Goal: Find specific page/section: Find specific page/section

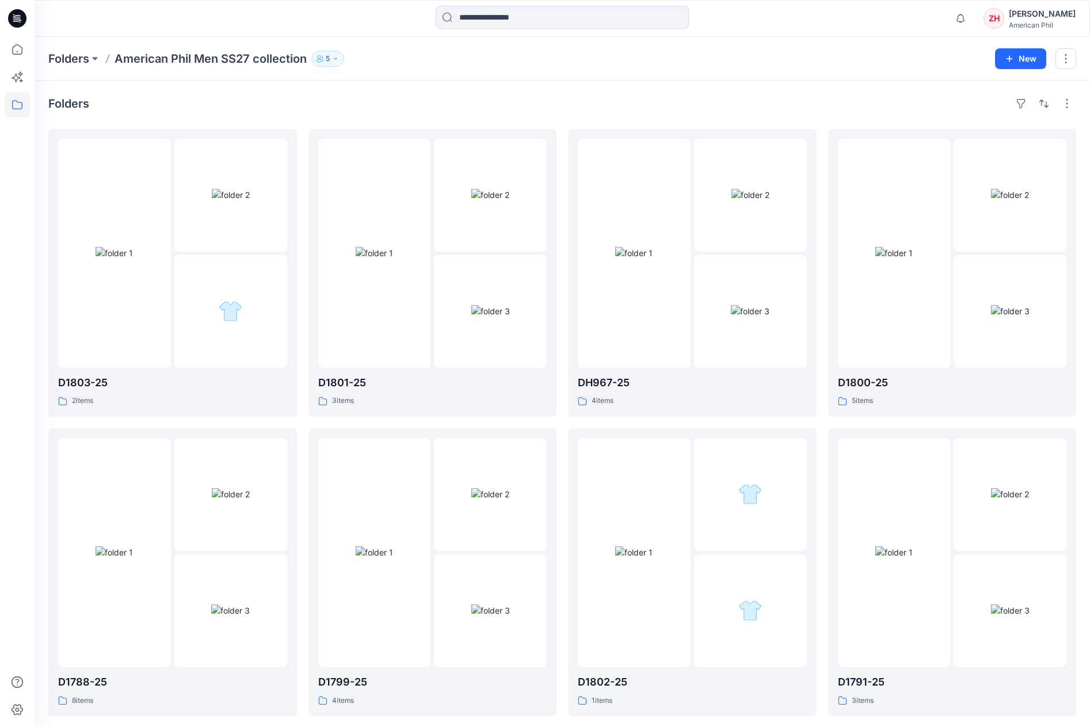
scroll to position [903, 0]
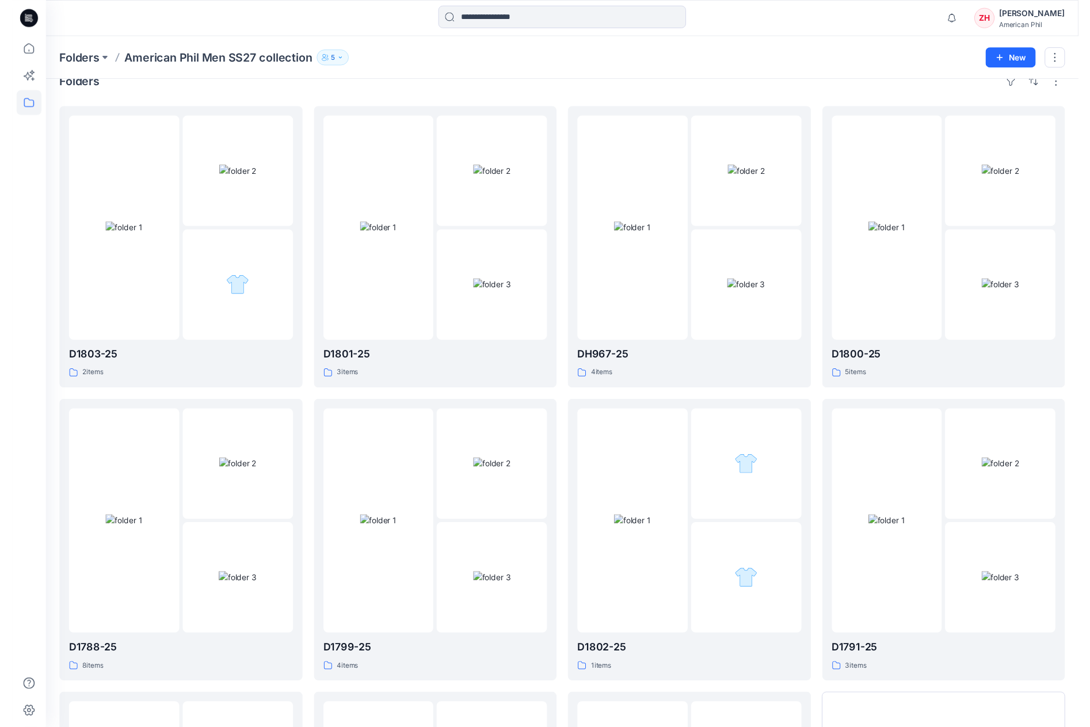
scroll to position [21, 0]
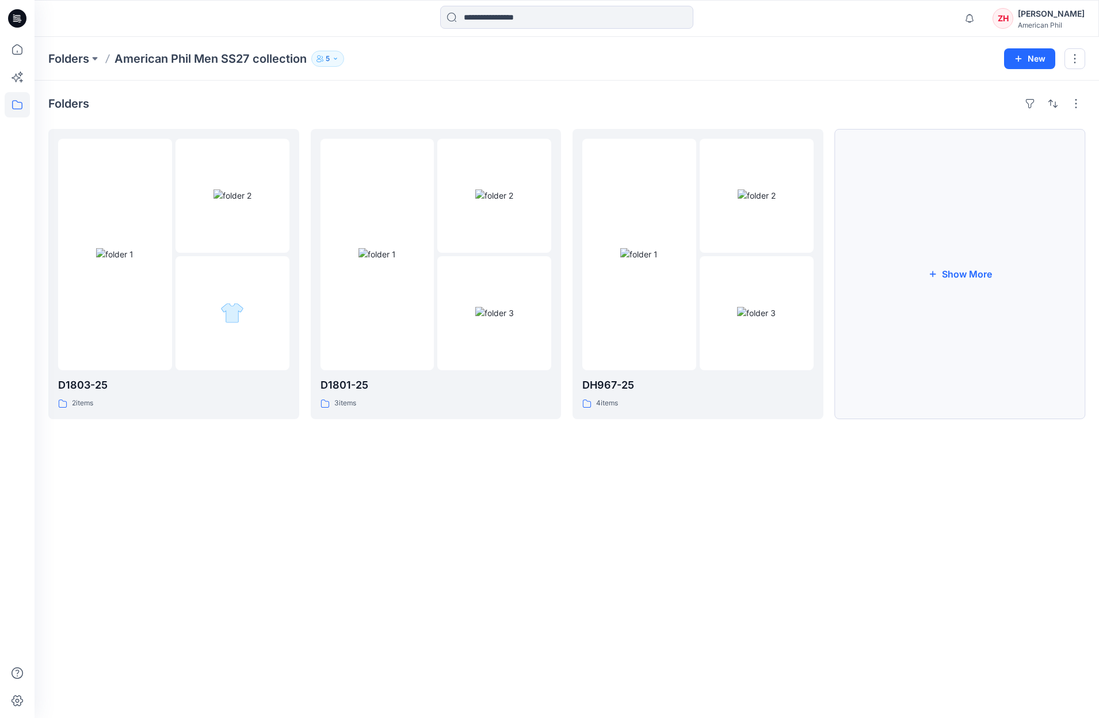
click at [964, 213] on button "Show More" at bounding box center [960, 274] width 251 height 290
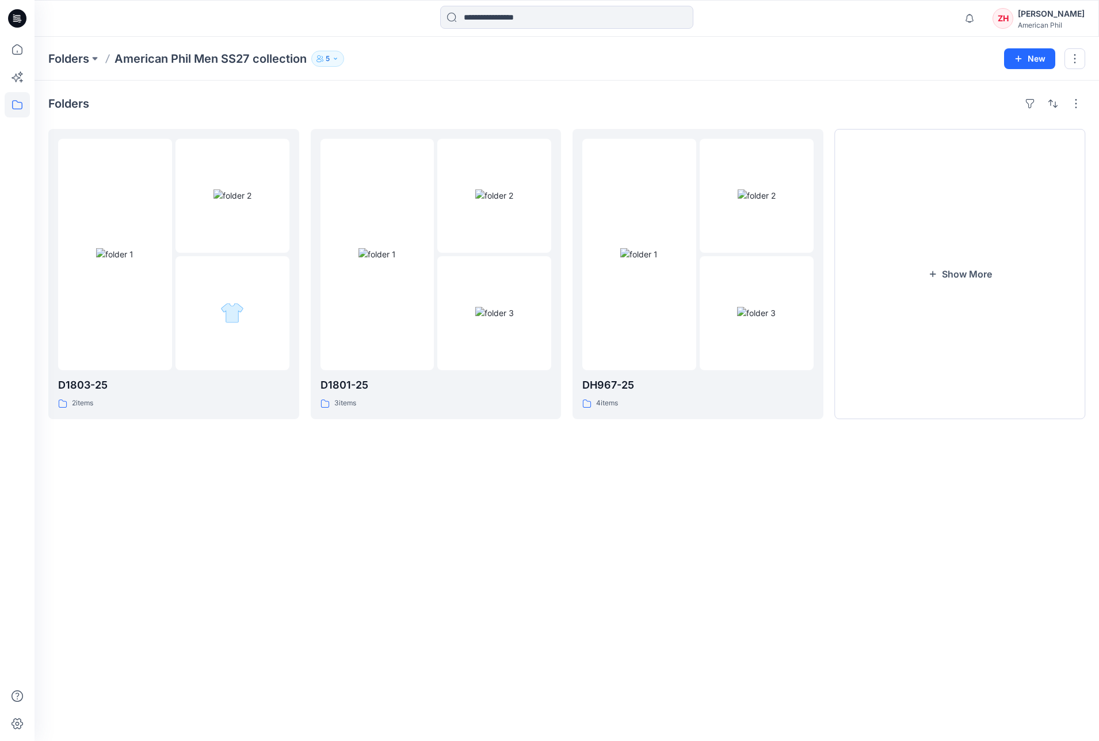
click at [961, 49] on div "Folders American Phil Men SS27 collection 5 New" at bounding box center [567, 59] width 1065 height 44
click at [943, 52] on div "Folders American Phil Men SS27 collection 5" at bounding box center [521, 59] width 947 height 16
click at [959, 263] on button "Show More" at bounding box center [960, 274] width 251 height 290
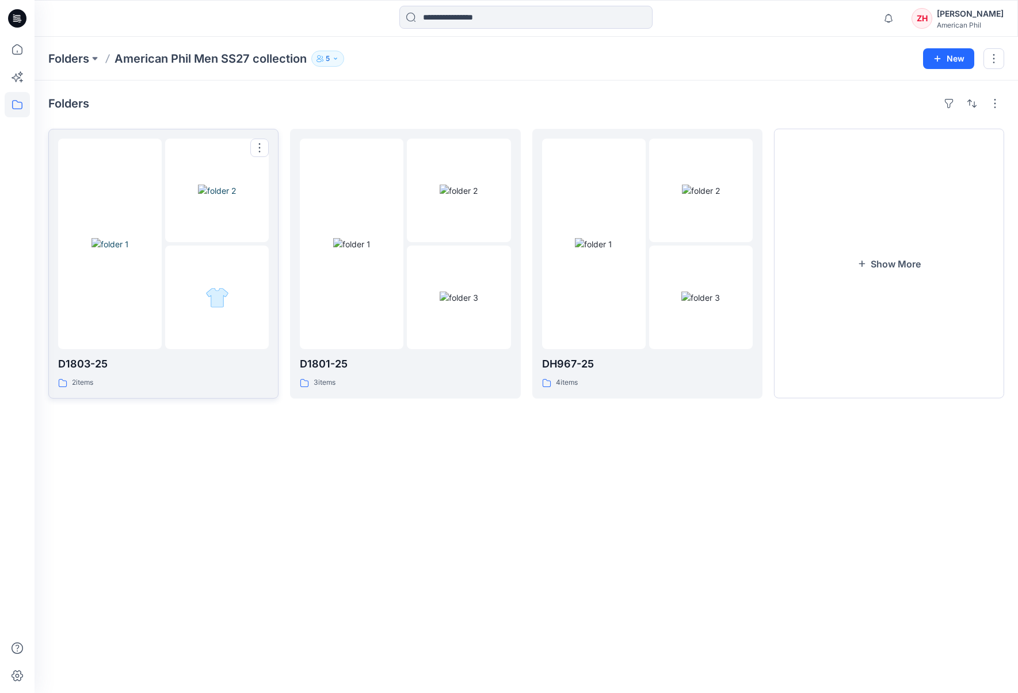
click at [117, 188] on div at bounding box center [110, 244] width 104 height 211
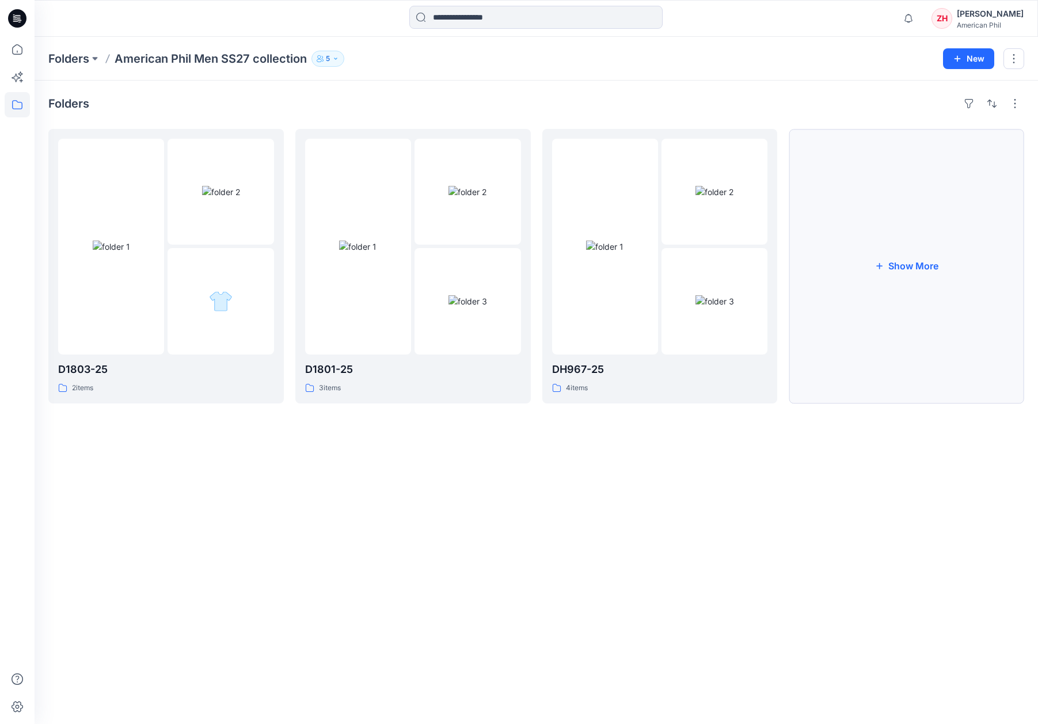
click at [932, 238] on button "Show More" at bounding box center [905, 266] width 235 height 274
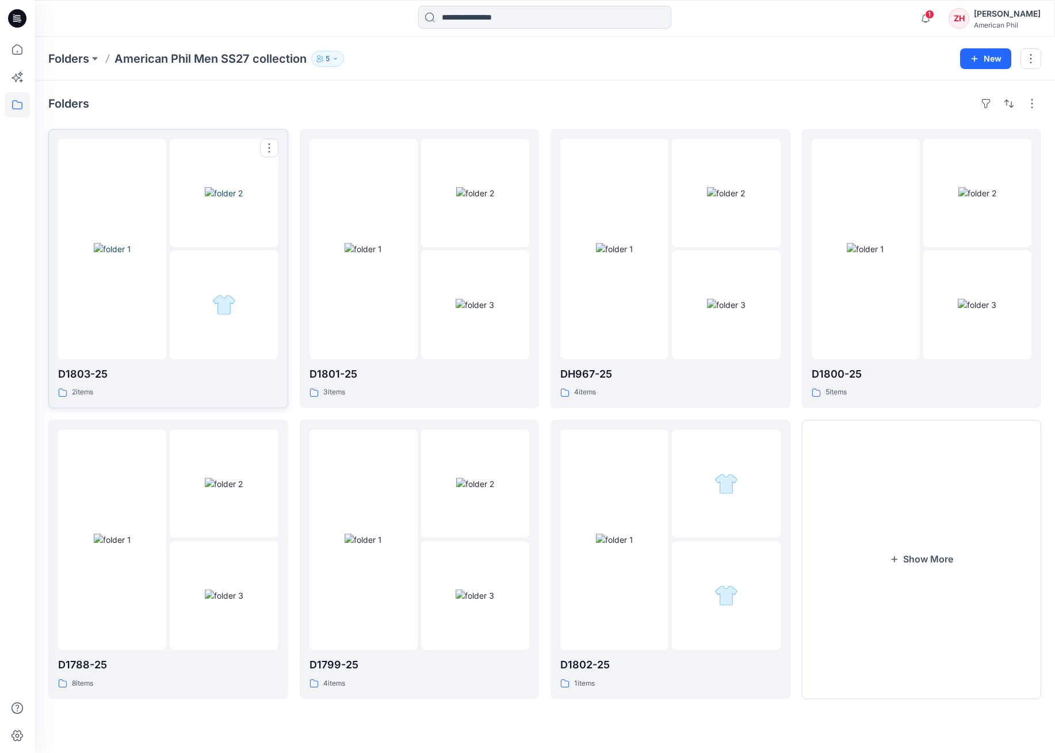
click at [130, 243] on img at bounding box center [112, 249] width 37 height 12
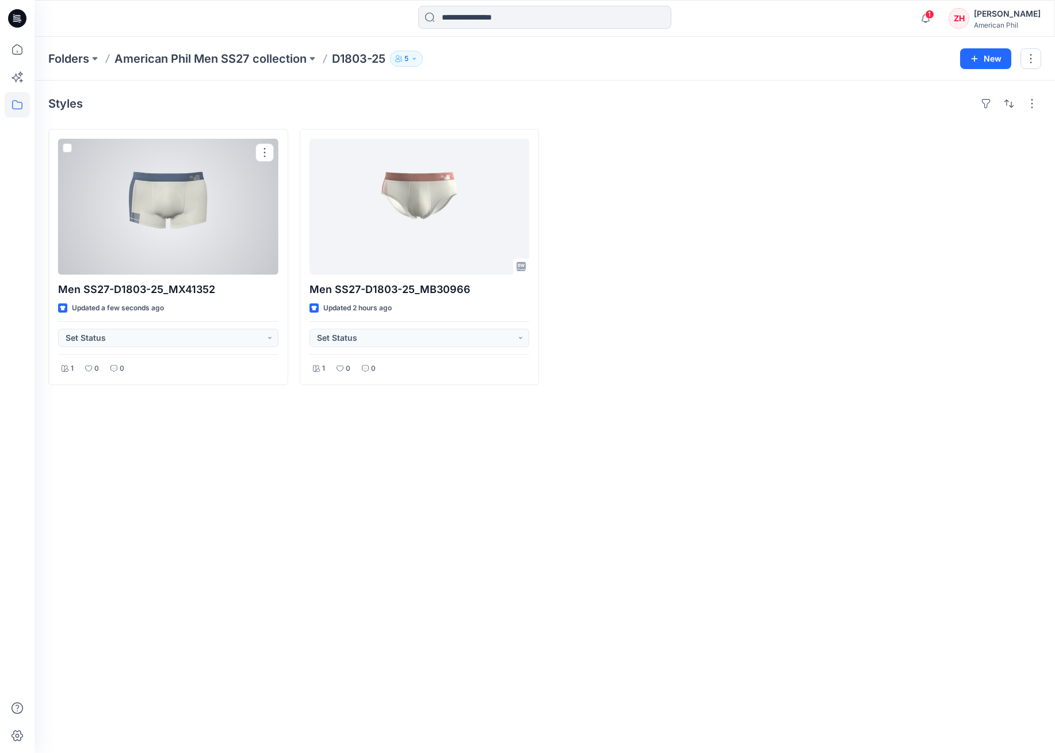
click at [183, 206] on div at bounding box center [168, 207] width 220 height 136
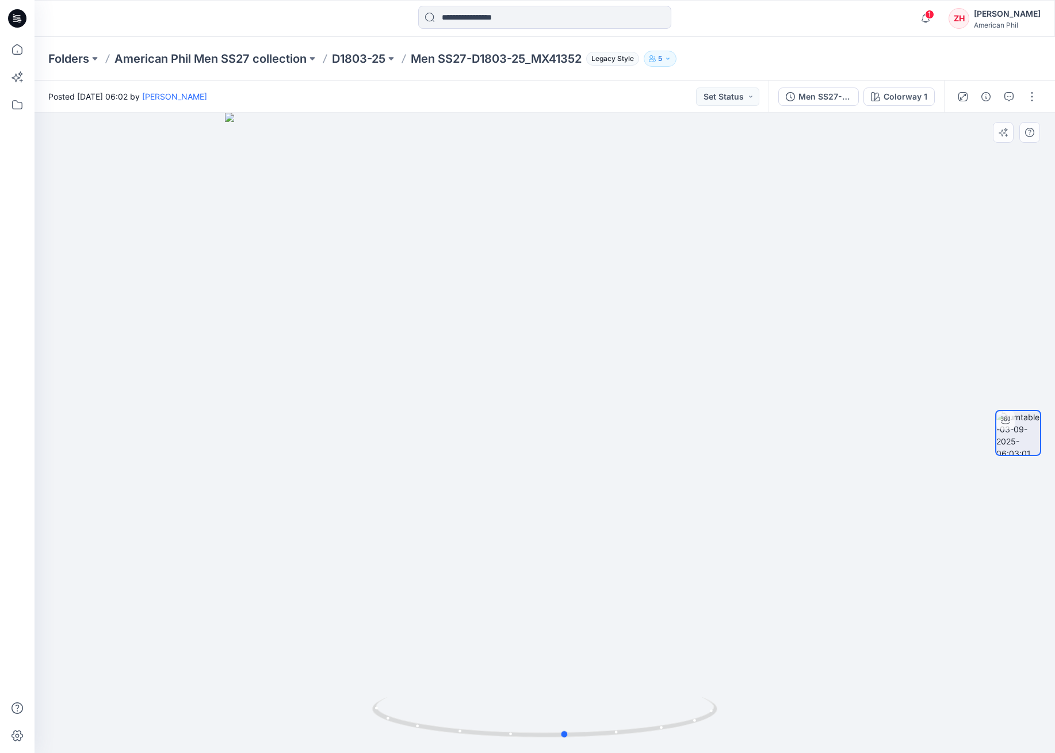
drag, startPoint x: 773, startPoint y: 364, endPoint x: 794, endPoint y: 365, distance: 20.7
click at [794, 365] on div at bounding box center [545, 433] width 1021 height 640
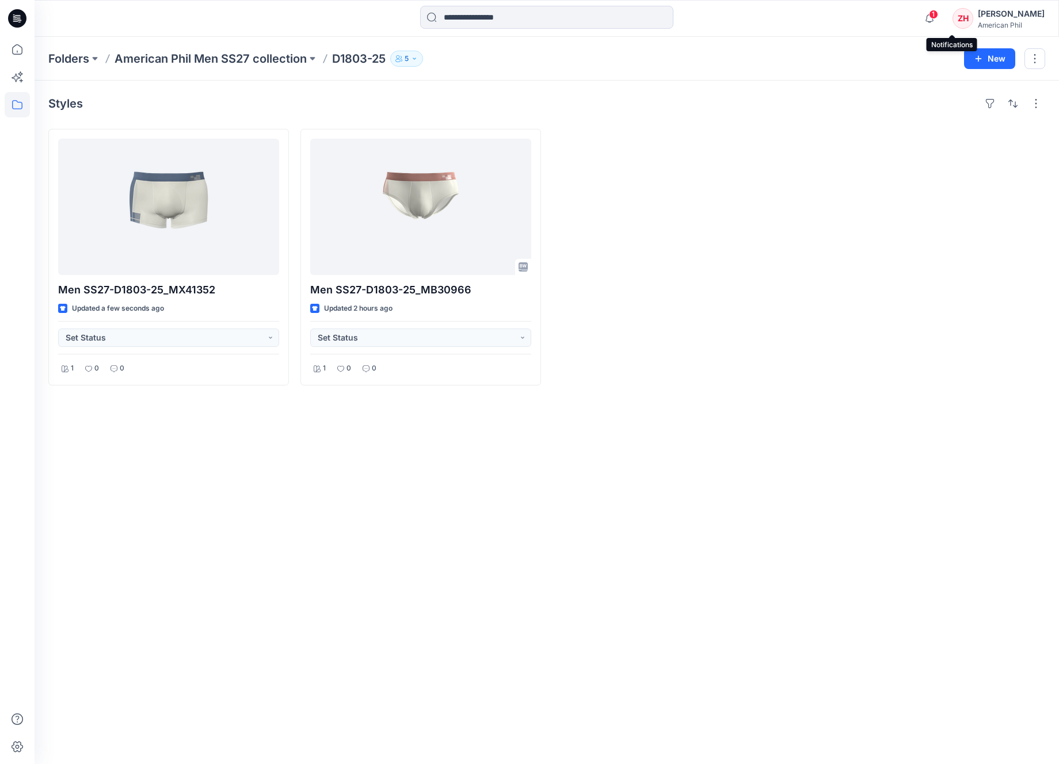
click at [938, 17] on span "1" at bounding box center [933, 14] width 9 height 9
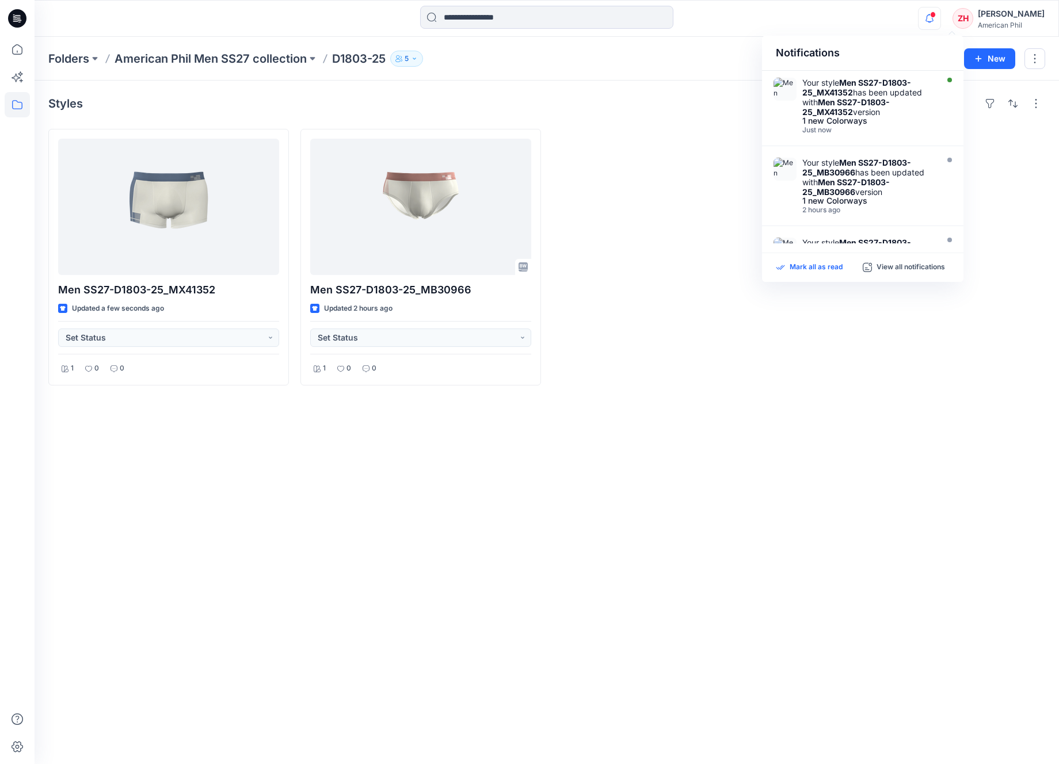
click at [806, 270] on p "Mark all as read" at bounding box center [816, 267] width 53 height 10
click at [719, 37] on div "Folders American Phil Men SS27 collection D1803-25 5 New" at bounding box center [547, 59] width 1024 height 44
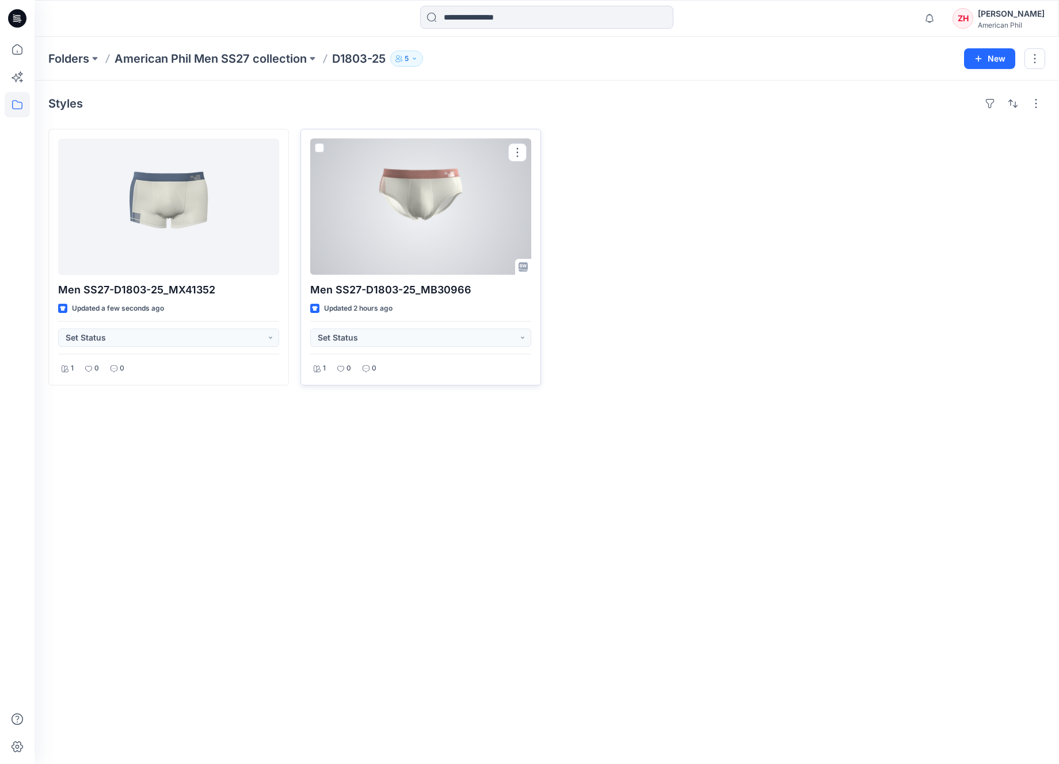
click at [438, 201] on div at bounding box center [420, 207] width 221 height 136
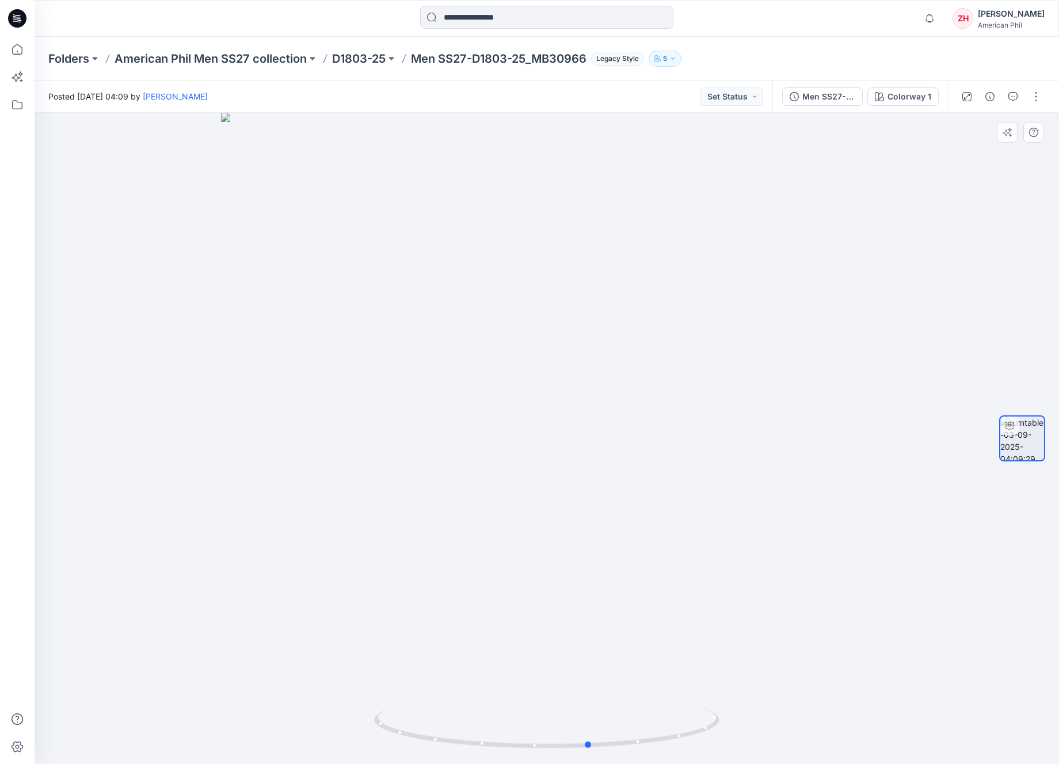
drag, startPoint x: 786, startPoint y: 345, endPoint x: 479, endPoint y: 316, distance: 308.6
click at [483, 320] on div at bounding box center [547, 438] width 1024 height 651
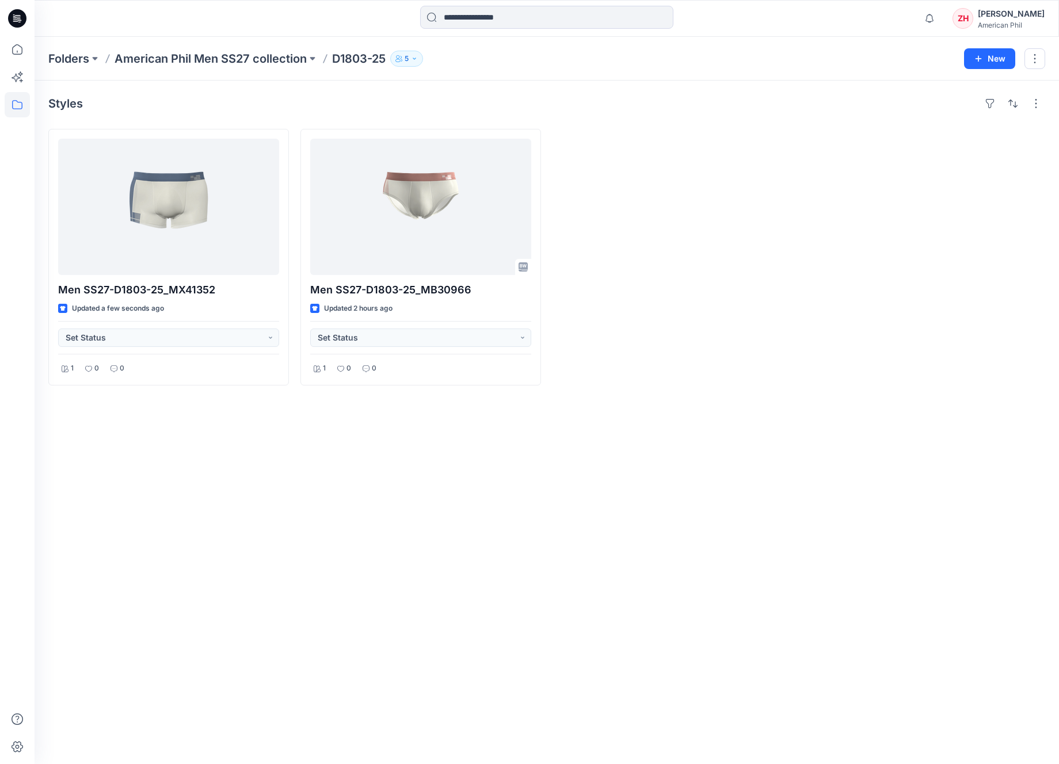
click at [215, 52] on p "American Phil Men SS27 collection" at bounding box center [211, 59] width 192 height 16
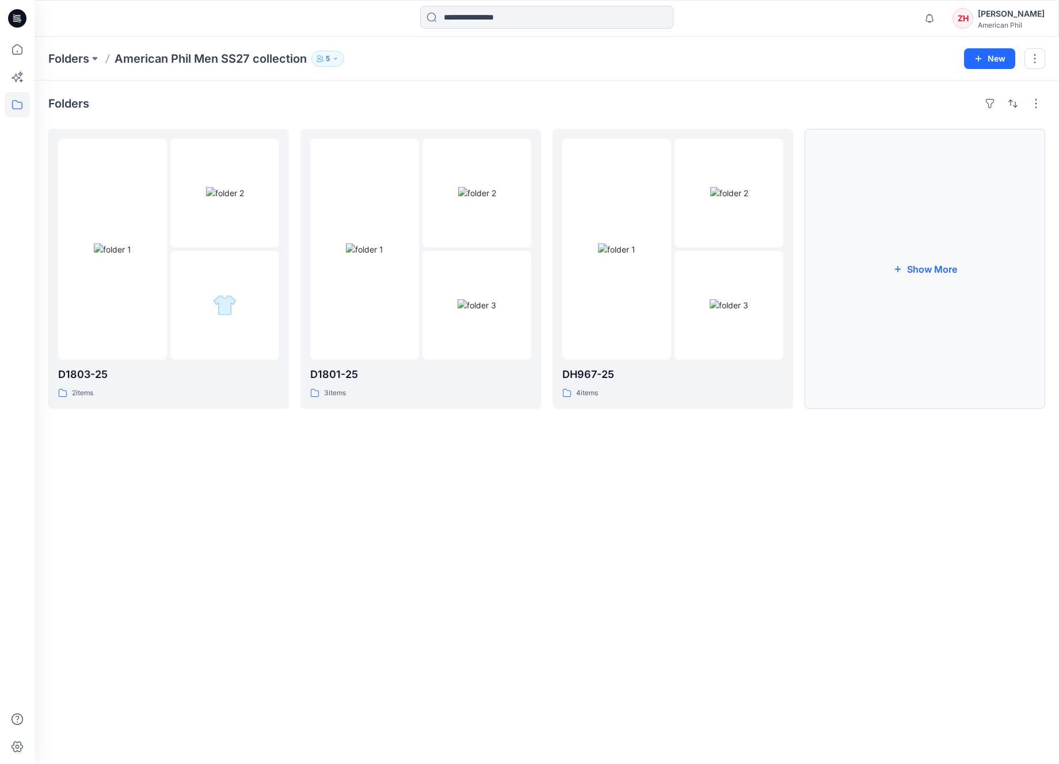
click at [895, 264] on button "Show More" at bounding box center [924, 269] width 241 height 280
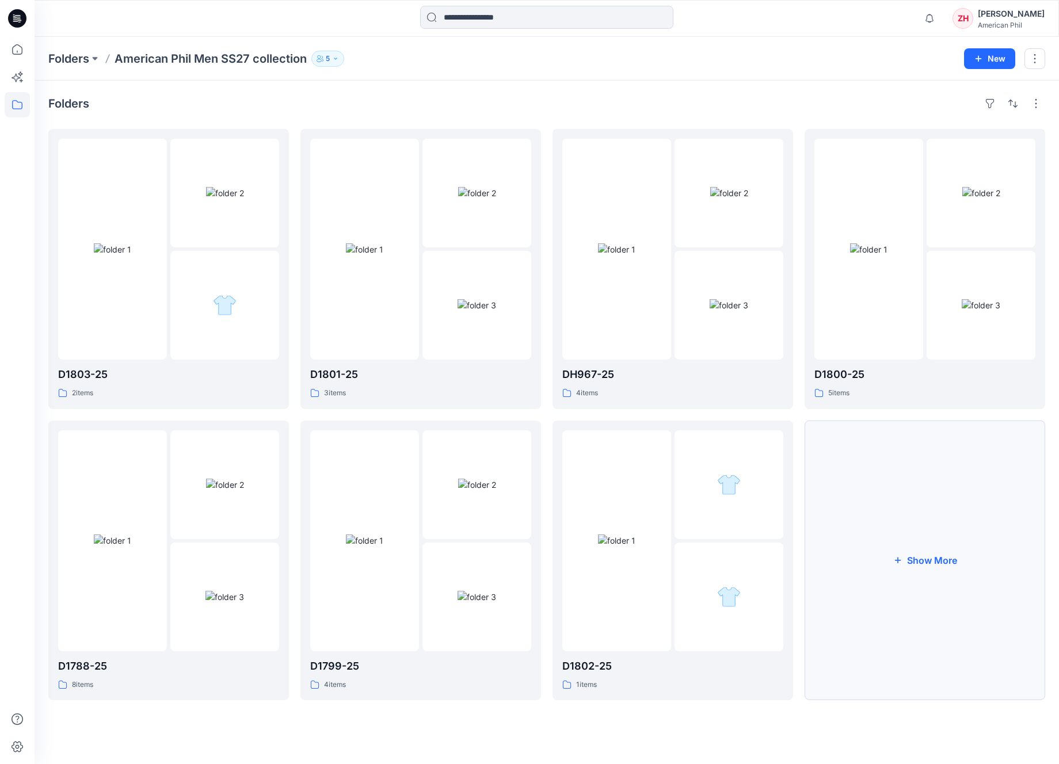
click at [970, 589] on button "Show More" at bounding box center [924, 561] width 241 height 280
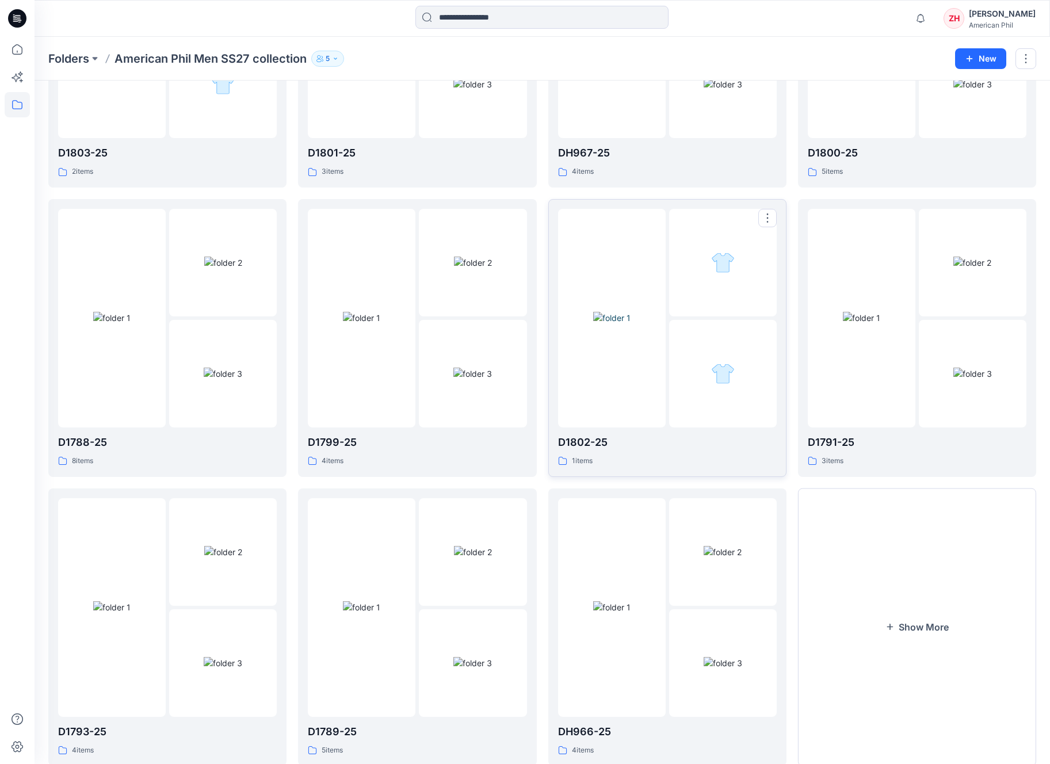
scroll to position [251, 0]
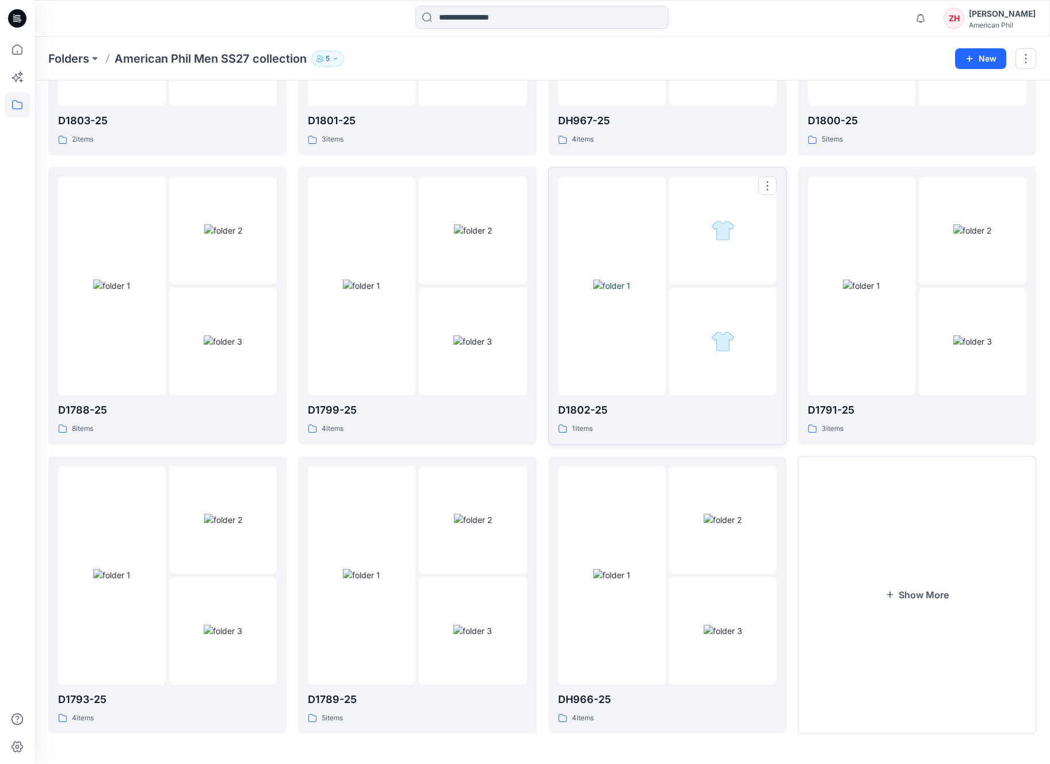
click at [631, 280] on img at bounding box center [611, 286] width 37 height 12
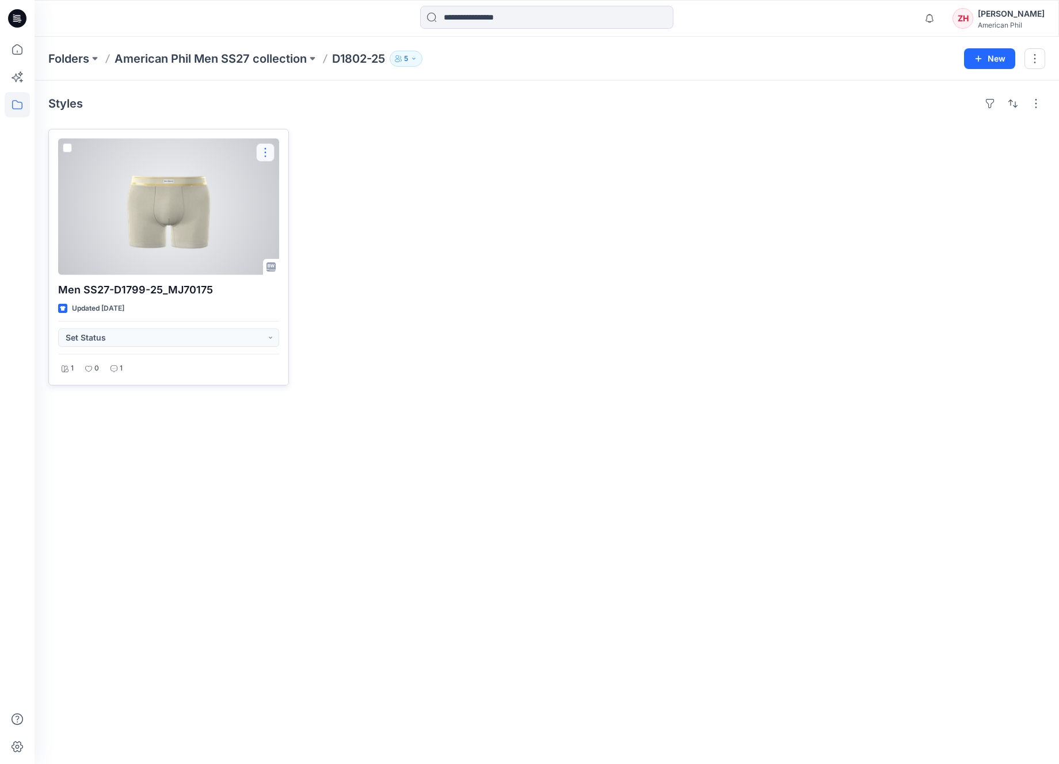
click at [266, 147] on button "button" at bounding box center [265, 152] width 18 height 18
click at [322, 175] on button "Edit" at bounding box center [320, 179] width 124 height 21
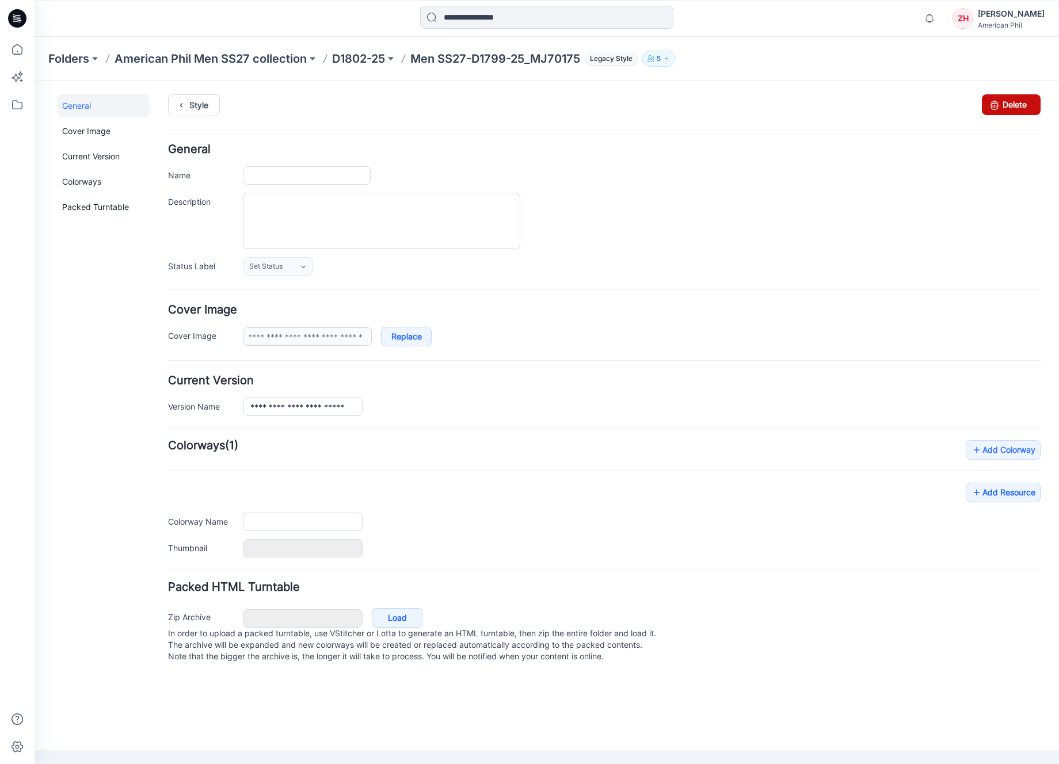
type input "**********"
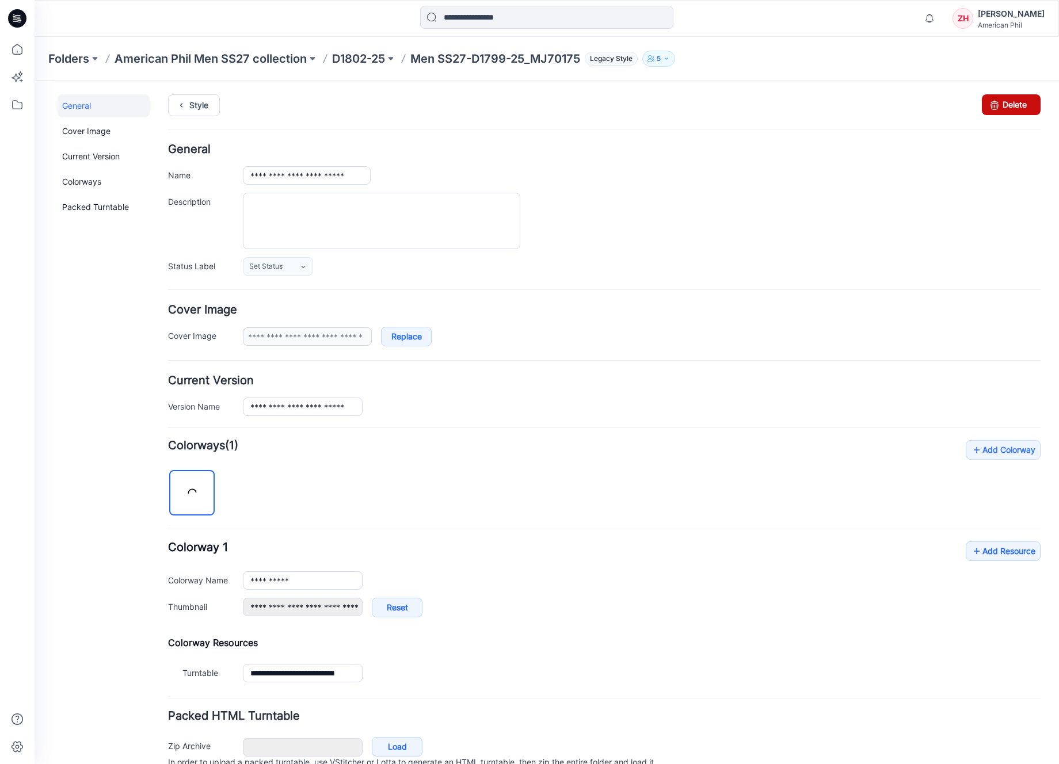
click at [1001, 108] on link "Delete" at bounding box center [1011, 104] width 59 height 21
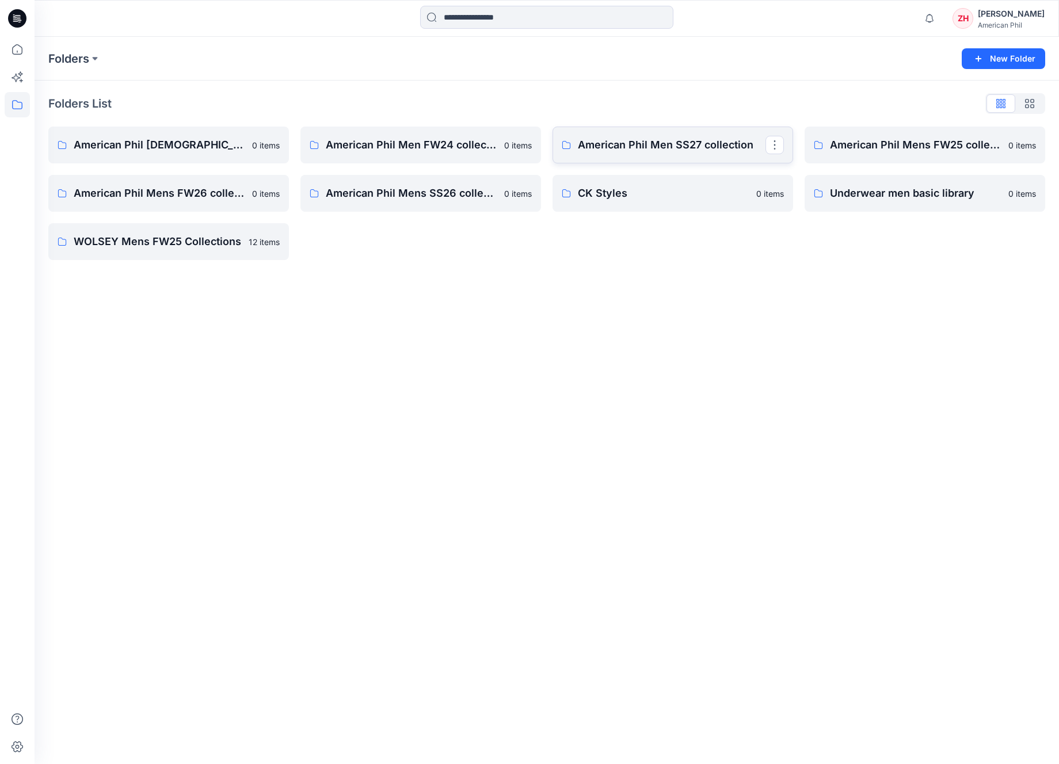
click at [686, 139] on p "American Phil Men SS27 collection" at bounding box center [672, 145] width 188 height 16
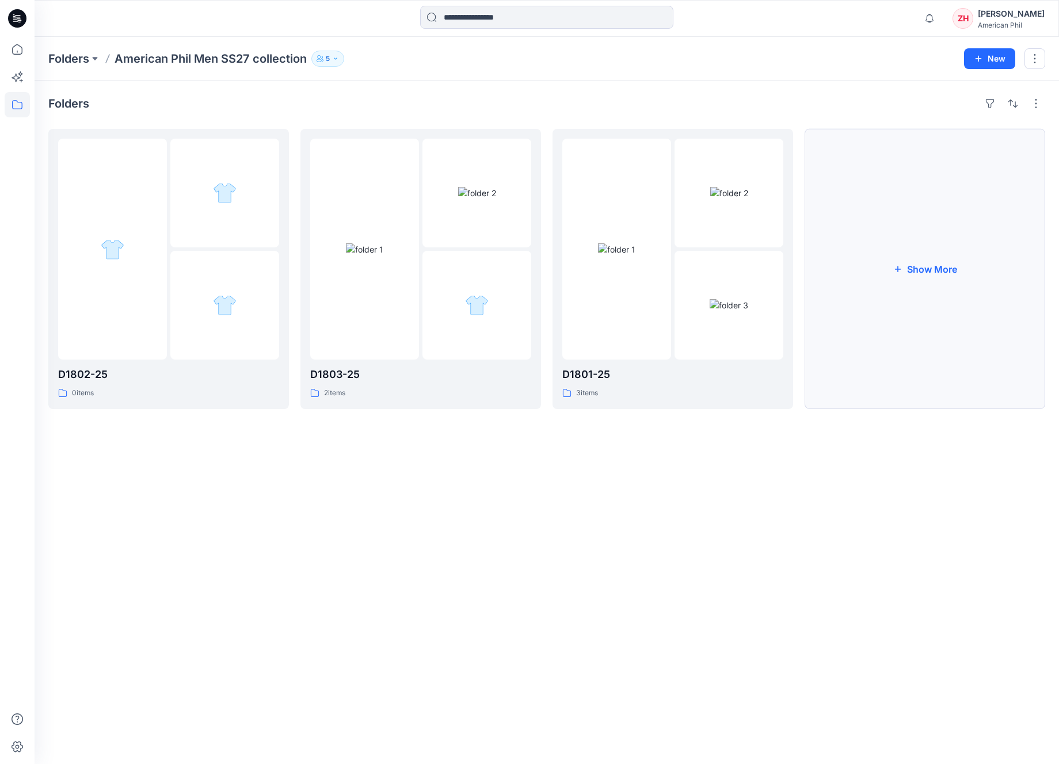
click at [906, 247] on button "Show More" at bounding box center [924, 269] width 241 height 280
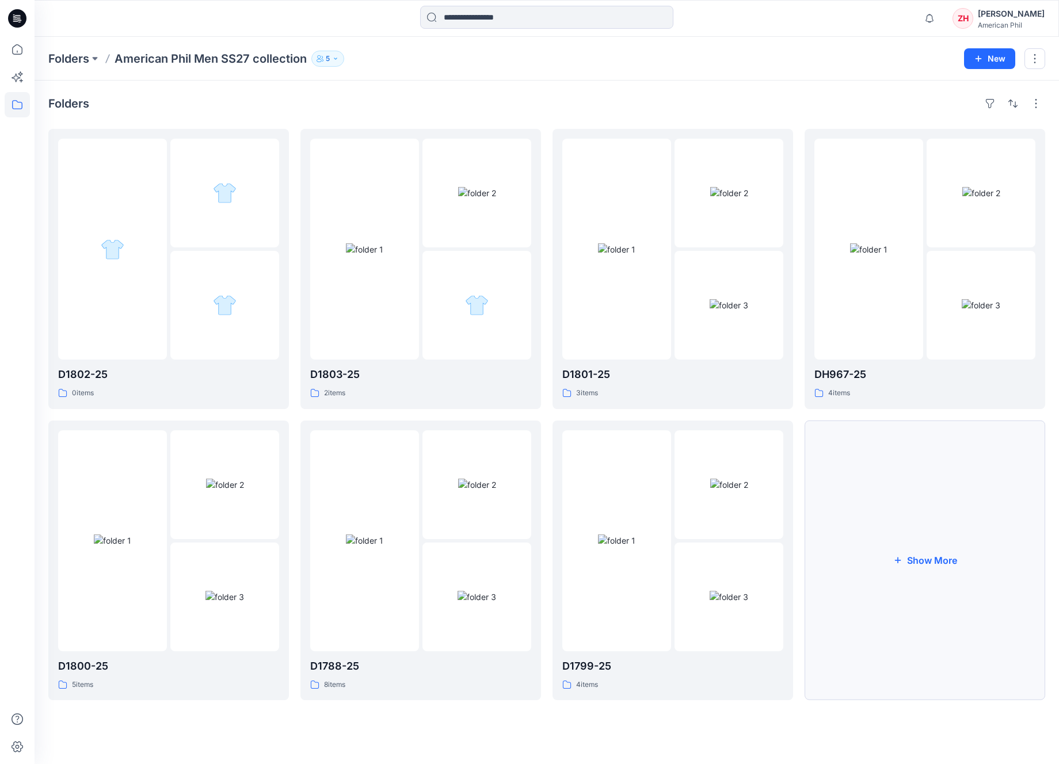
click at [959, 504] on button "Show More" at bounding box center [924, 561] width 241 height 280
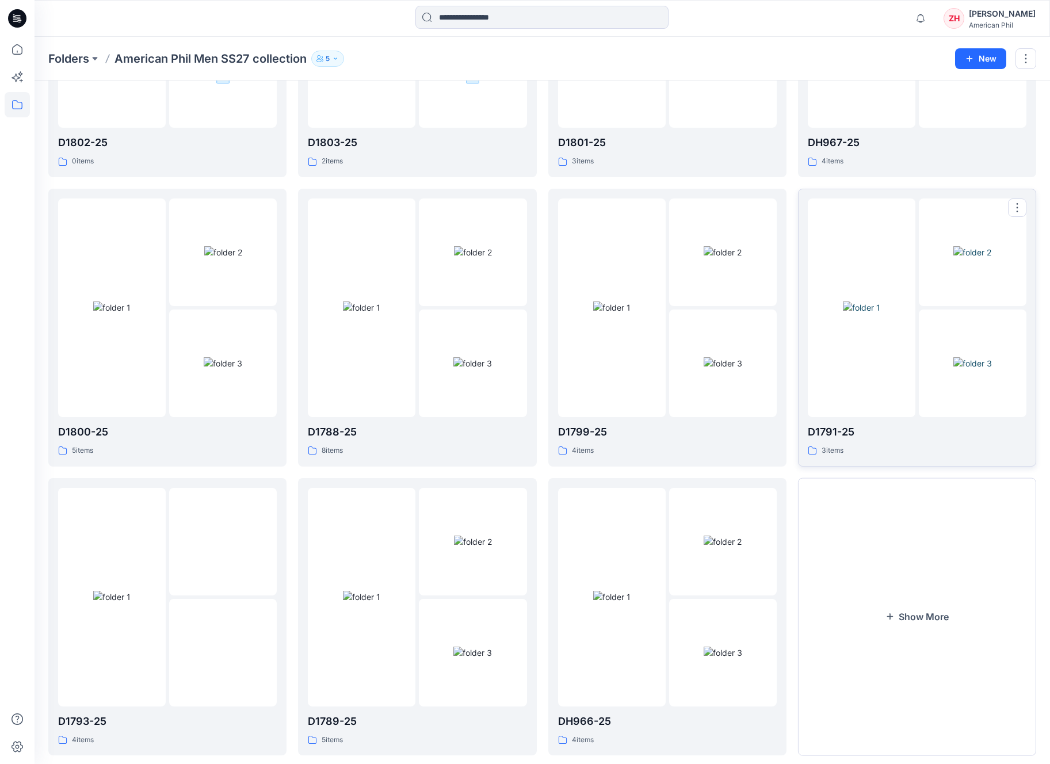
scroll to position [251, 0]
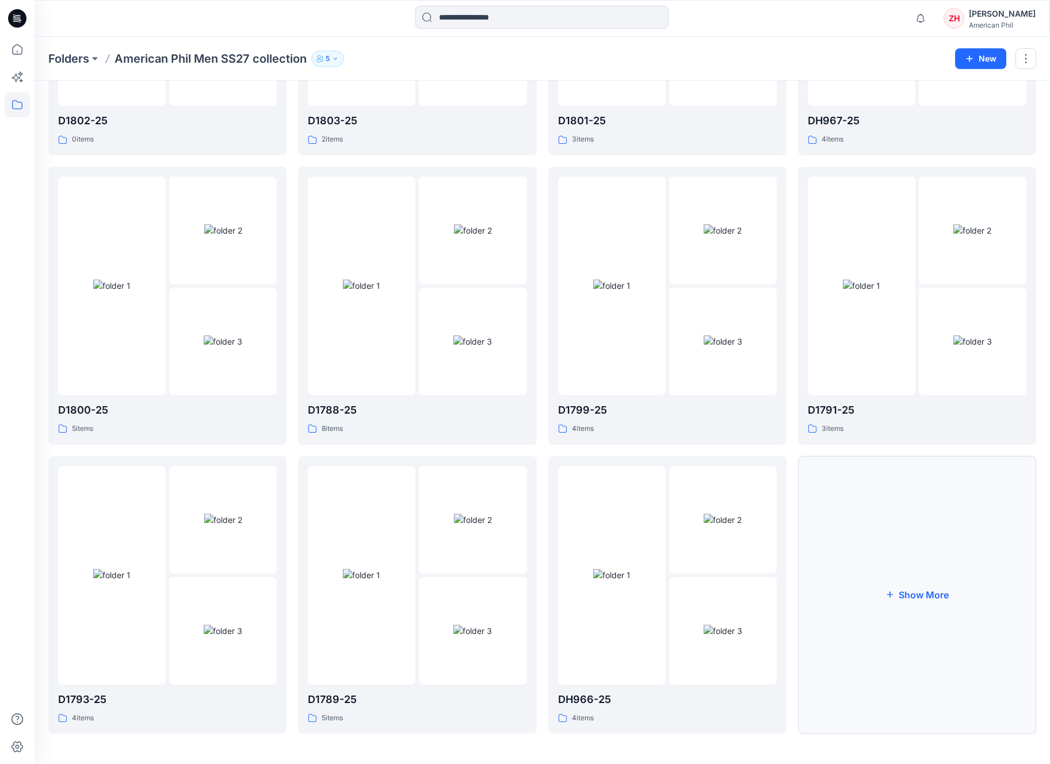
click at [880, 514] on button "Show More" at bounding box center [917, 595] width 238 height 278
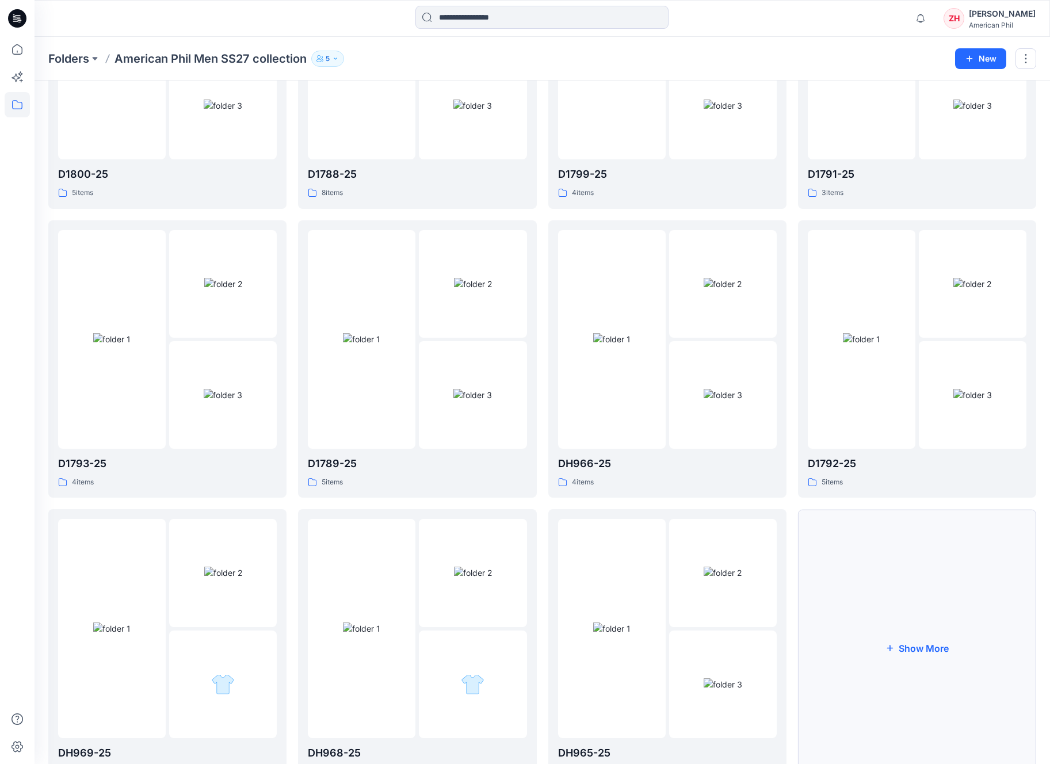
click at [909, 544] on button "Show More" at bounding box center [917, 648] width 238 height 278
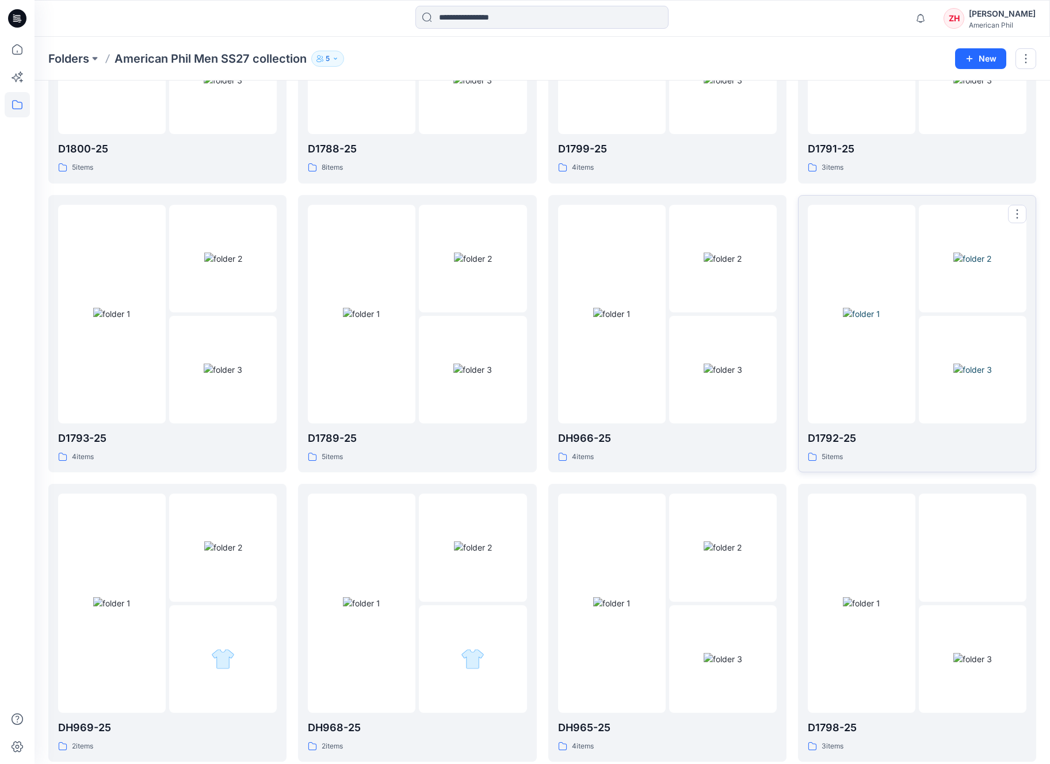
scroll to position [739, 0]
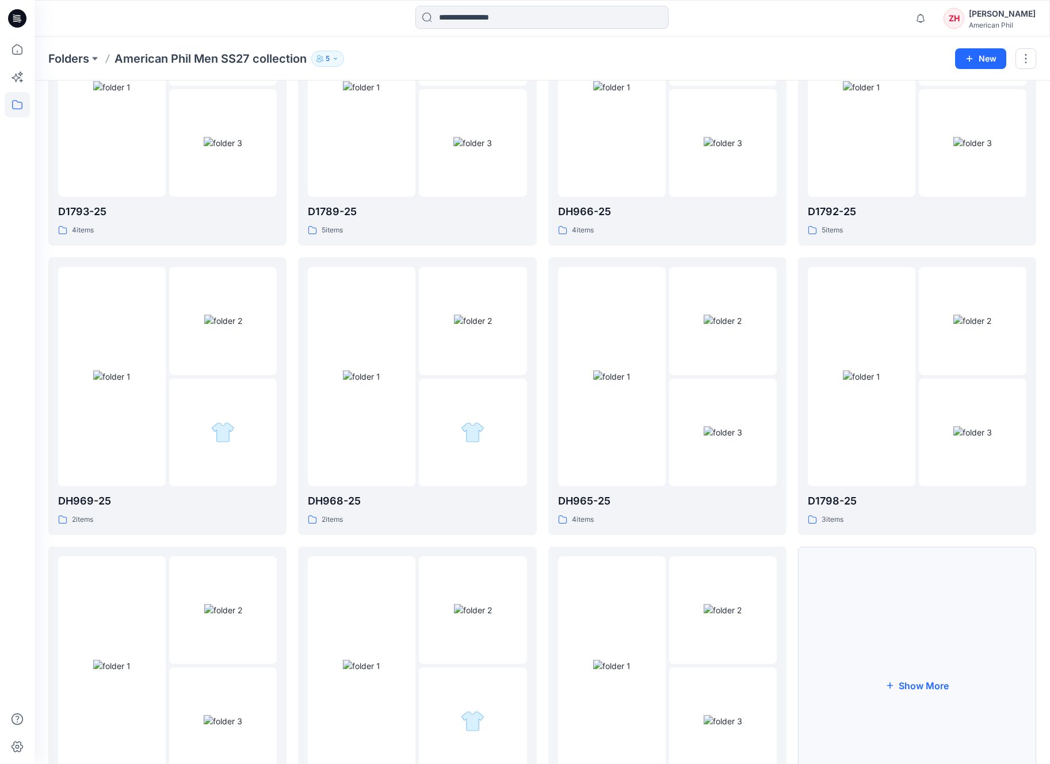
click at [925, 603] on button "Show More" at bounding box center [917, 686] width 238 height 278
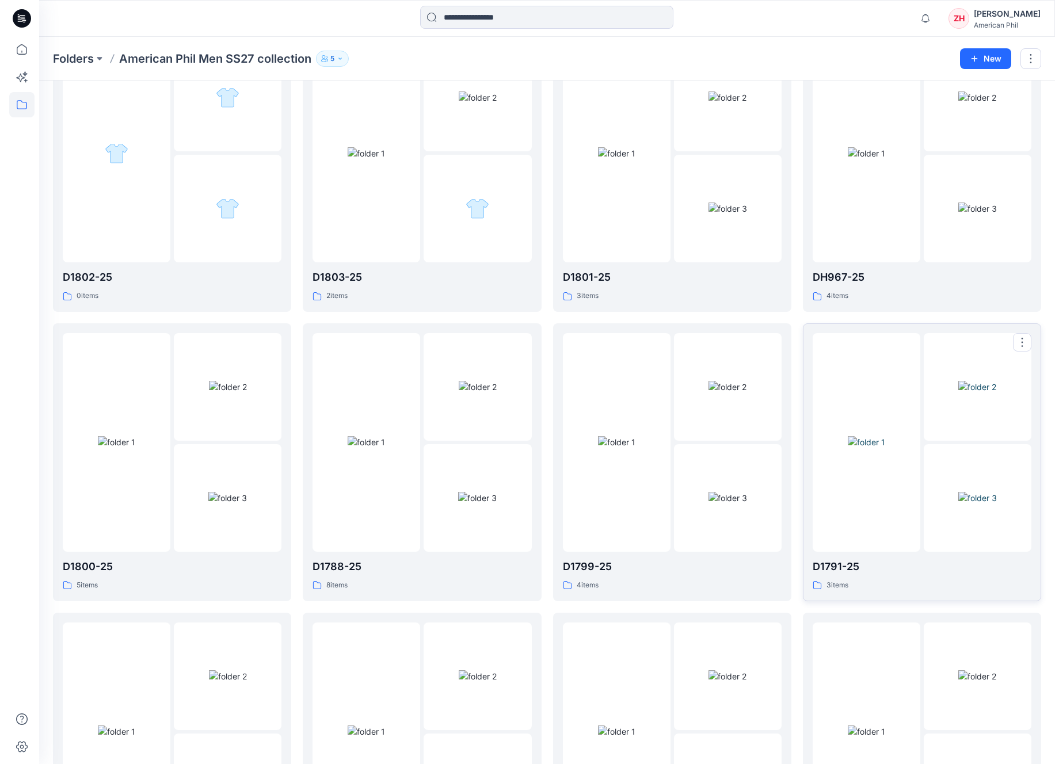
scroll to position [0, 0]
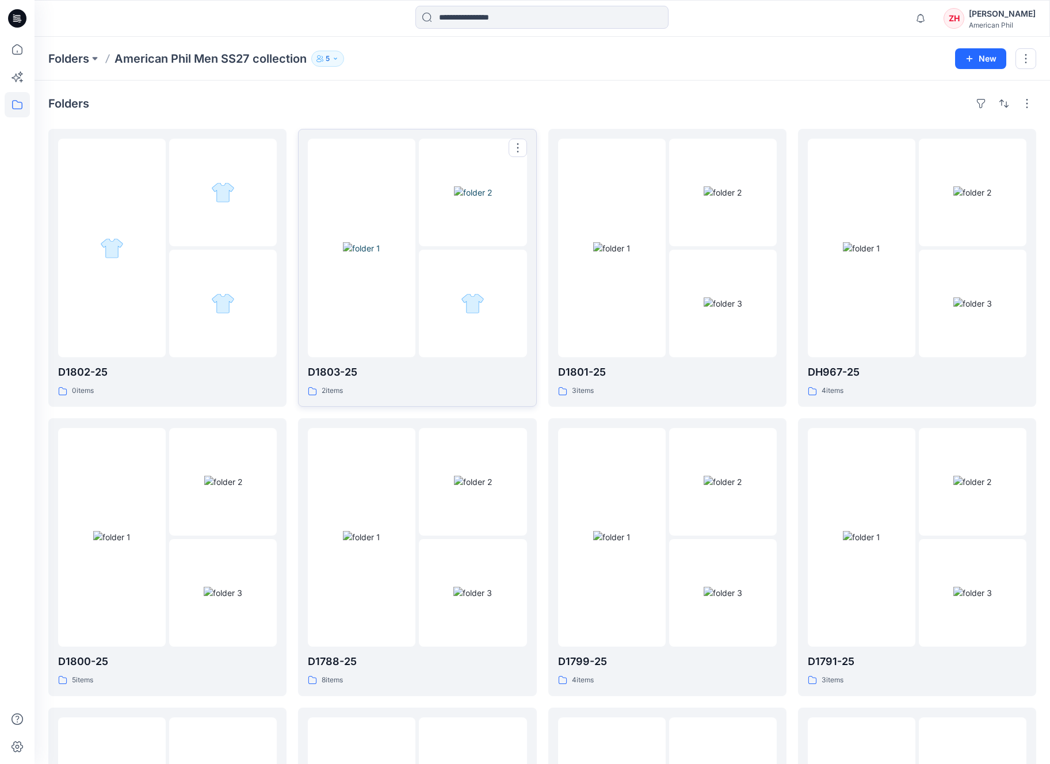
click at [380, 242] on img at bounding box center [361, 248] width 37 height 12
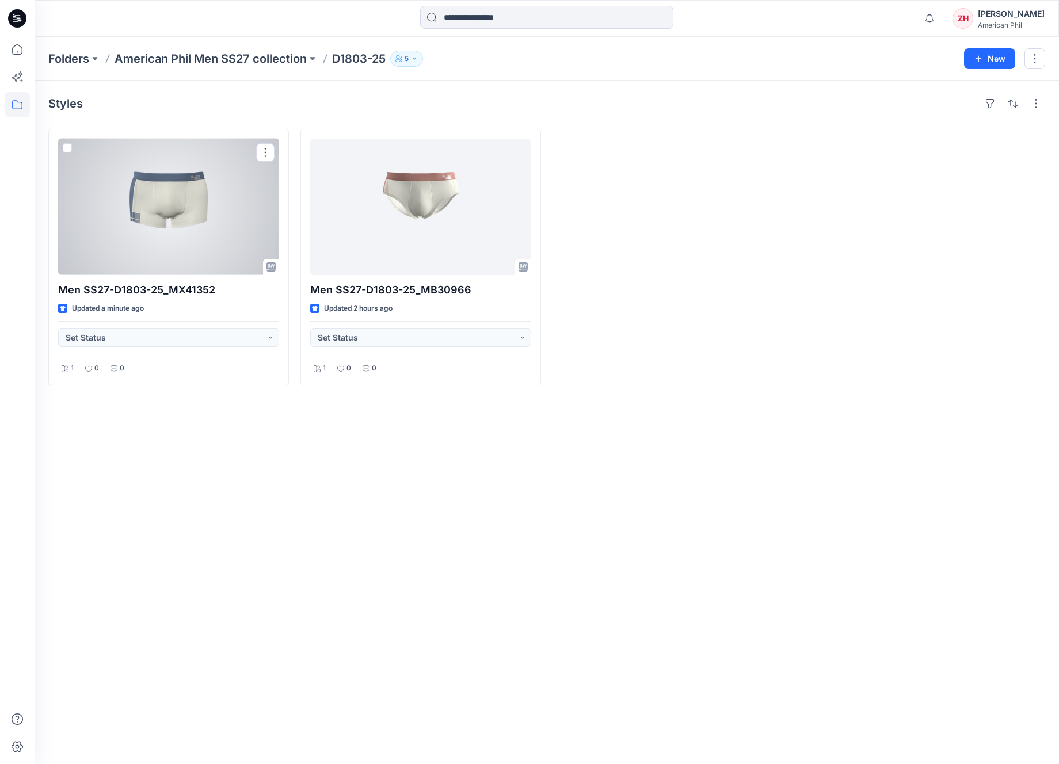
click at [230, 211] on div at bounding box center [168, 207] width 221 height 136
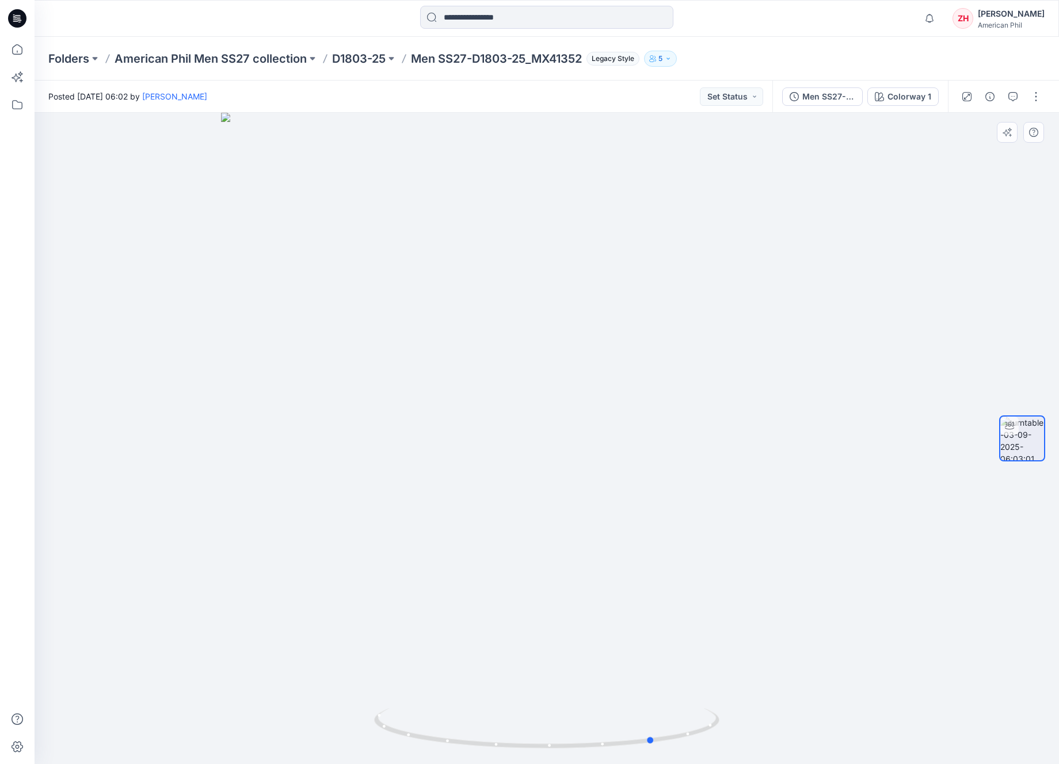
drag, startPoint x: 316, startPoint y: 409, endPoint x: 411, endPoint y: 407, distance: 95.5
click at [415, 429] on div at bounding box center [547, 438] width 1024 height 651
drag, startPoint x: 700, startPoint y: 444, endPoint x: 558, endPoint y: 422, distance: 144.3
click at [635, 453] on div at bounding box center [547, 438] width 1024 height 651
drag, startPoint x: 630, startPoint y: 393, endPoint x: 600, endPoint y: 391, distance: 29.4
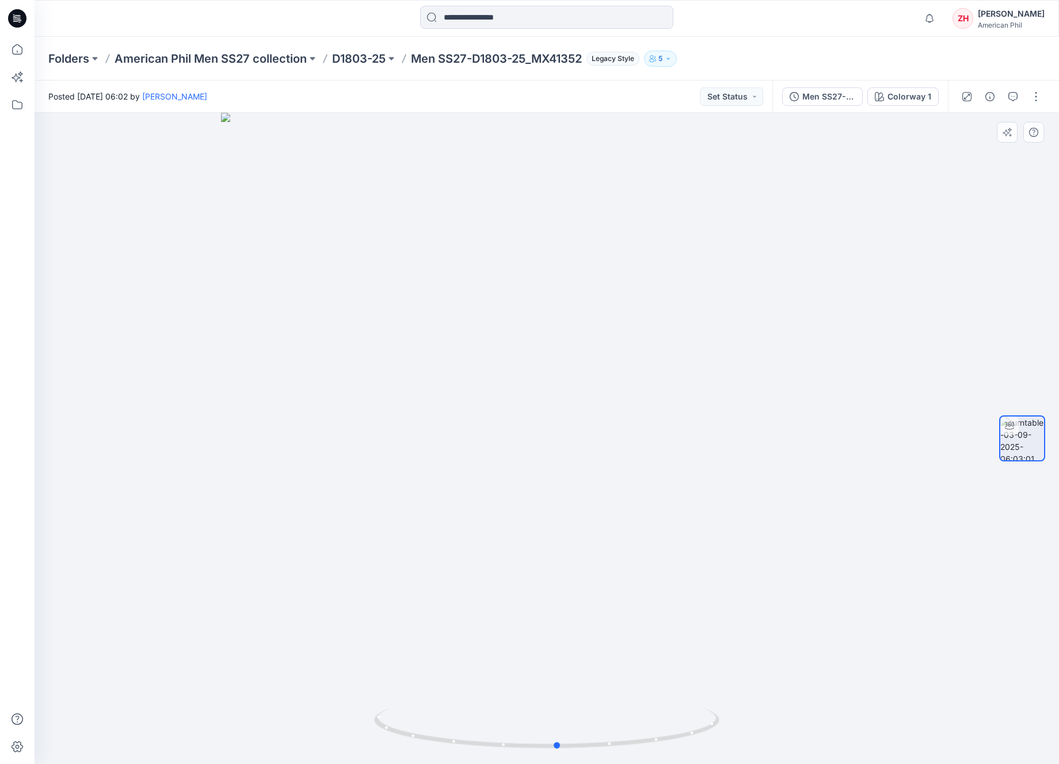
click at [600, 391] on div at bounding box center [547, 438] width 1024 height 651
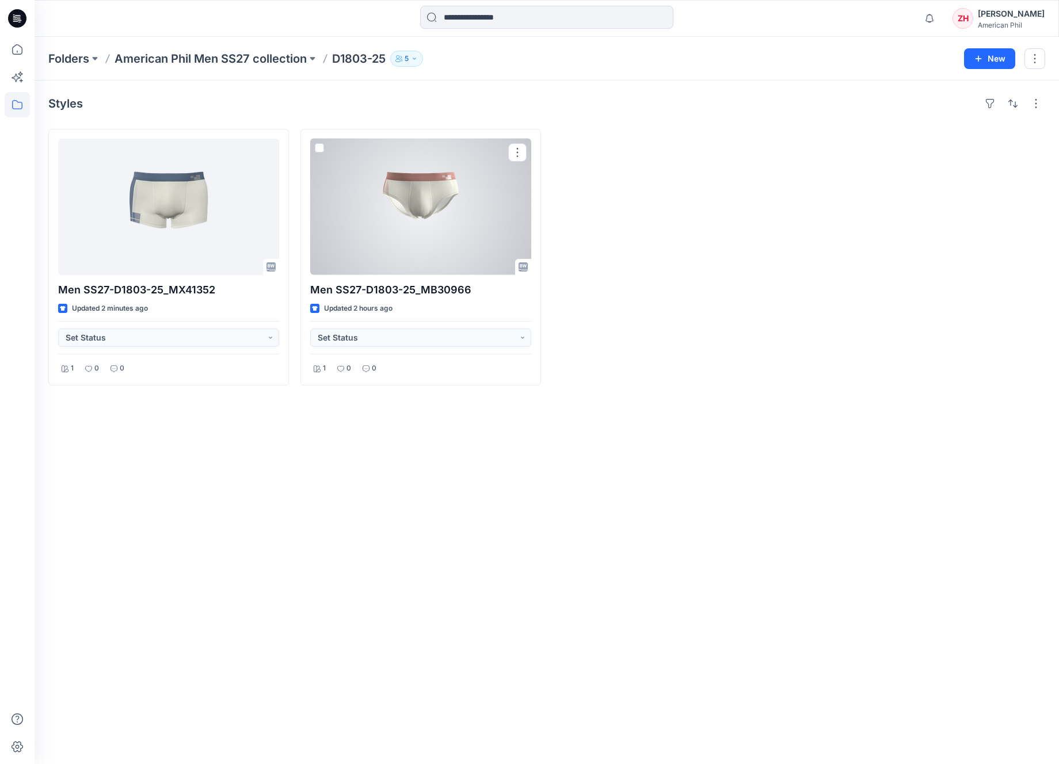
click at [371, 216] on div at bounding box center [420, 207] width 221 height 136
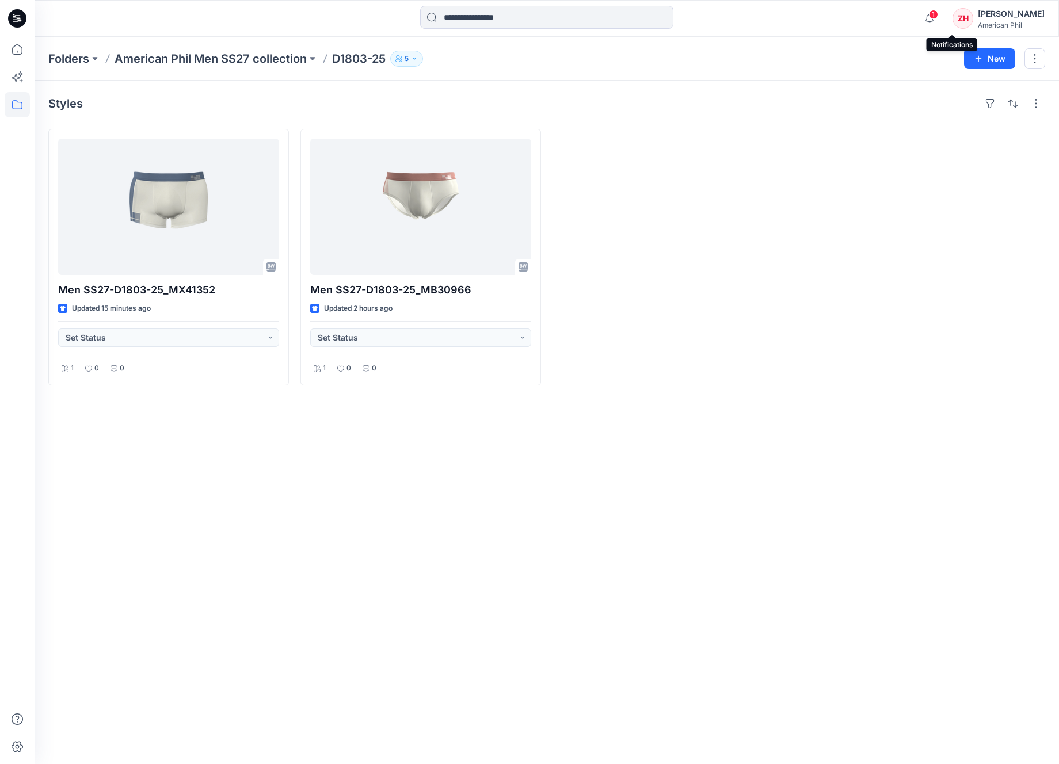
click at [938, 14] on span "1" at bounding box center [933, 14] width 9 height 9
click at [210, 63] on p "American Phil Men SS27 collection" at bounding box center [211, 59] width 192 height 16
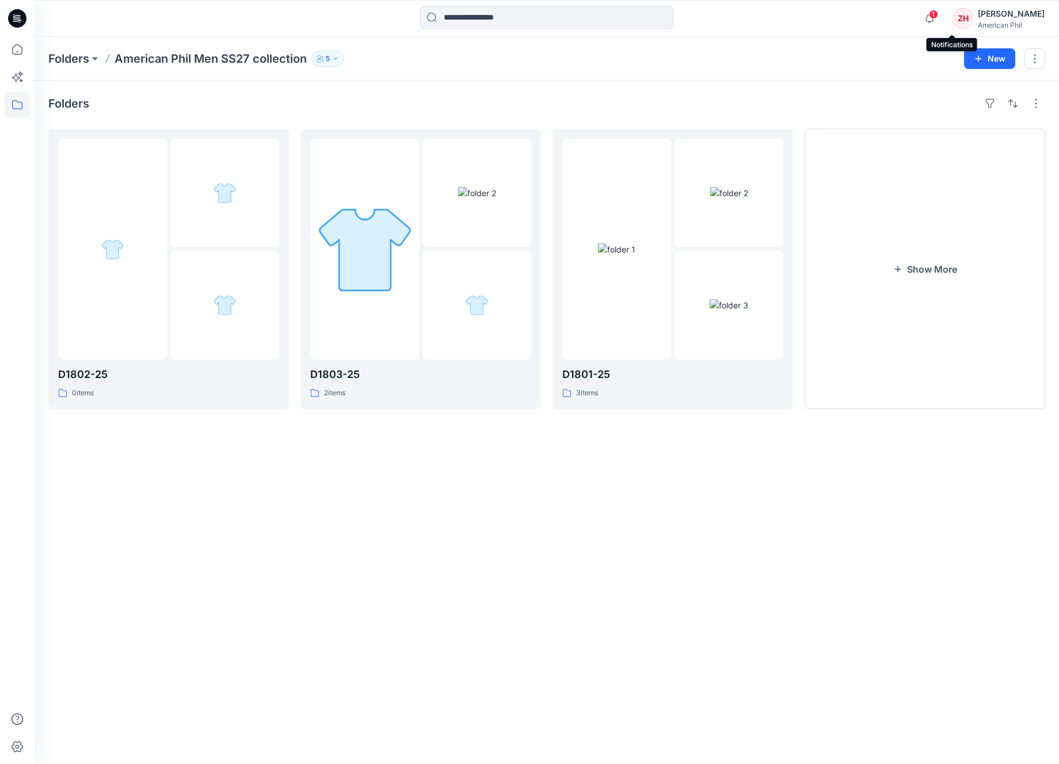
click at [938, 14] on span "1" at bounding box center [933, 14] width 9 height 9
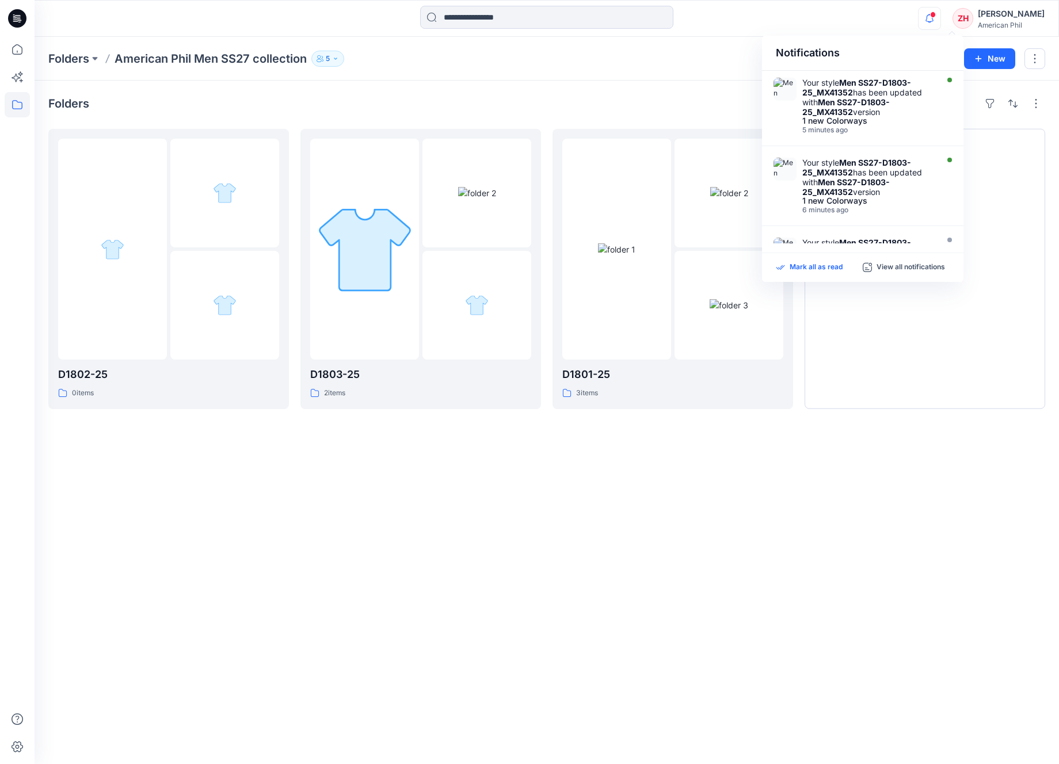
click at [821, 265] on p "Mark all as read" at bounding box center [816, 267] width 53 height 10
click at [617, 88] on div "Folders D1802-25 0 items D1803-25 2 items D1801-25 3 items Show More" at bounding box center [547, 423] width 1024 height 684
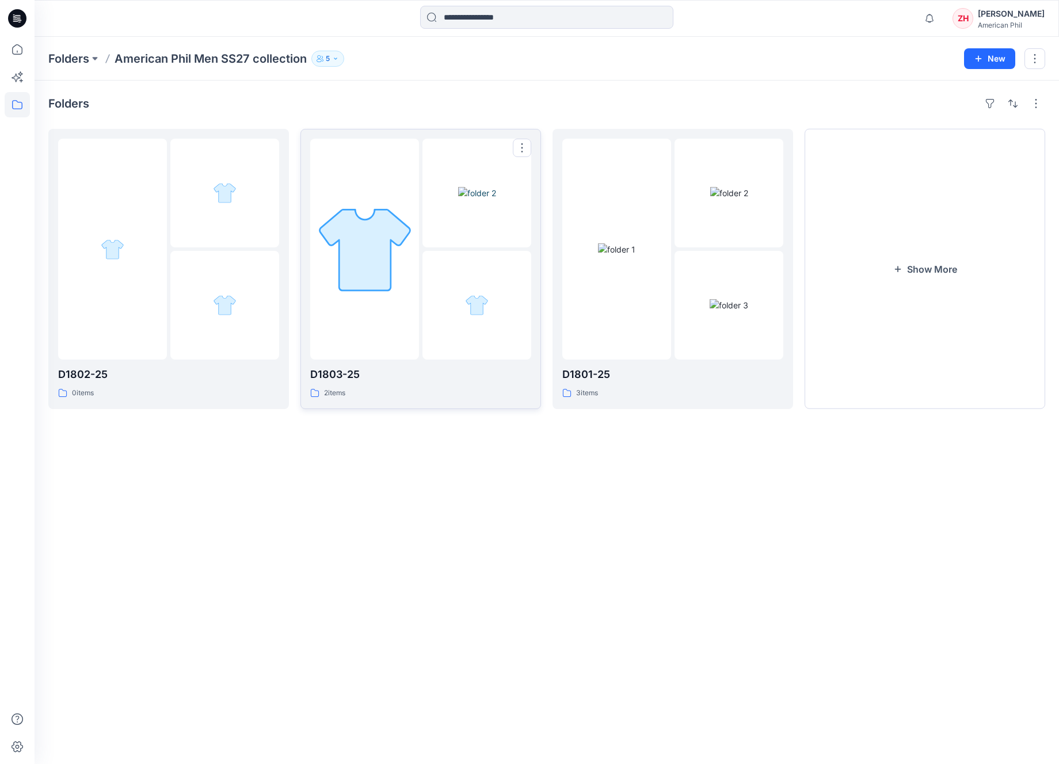
click at [487, 187] on img at bounding box center [477, 193] width 38 height 12
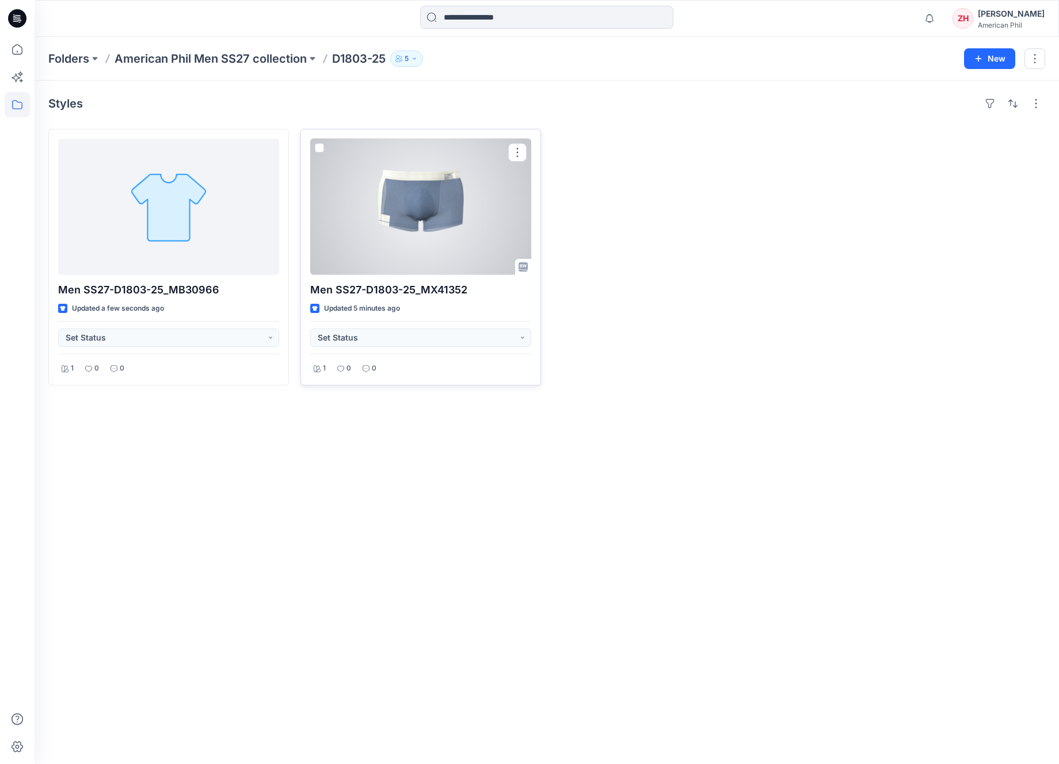
click at [483, 207] on div at bounding box center [420, 207] width 221 height 136
click at [375, 196] on div at bounding box center [420, 207] width 221 height 136
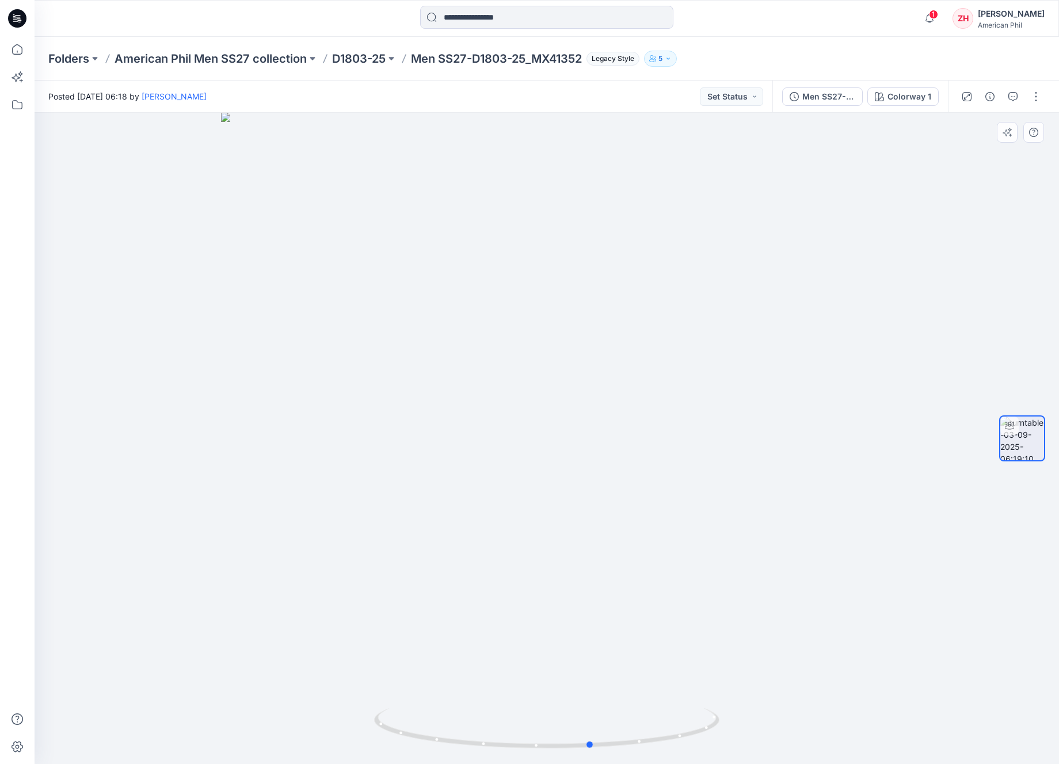
drag, startPoint x: 789, startPoint y: 314, endPoint x: 845, endPoint y: 304, distance: 57.2
click at [845, 304] on div at bounding box center [547, 438] width 1024 height 651
drag, startPoint x: 694, startPoint y: 398, endPoint x: 609, endPoint y: 398, distance: 84.6
click at [609, 398] on div at bounding box center [547, 438] width 1024 height 651
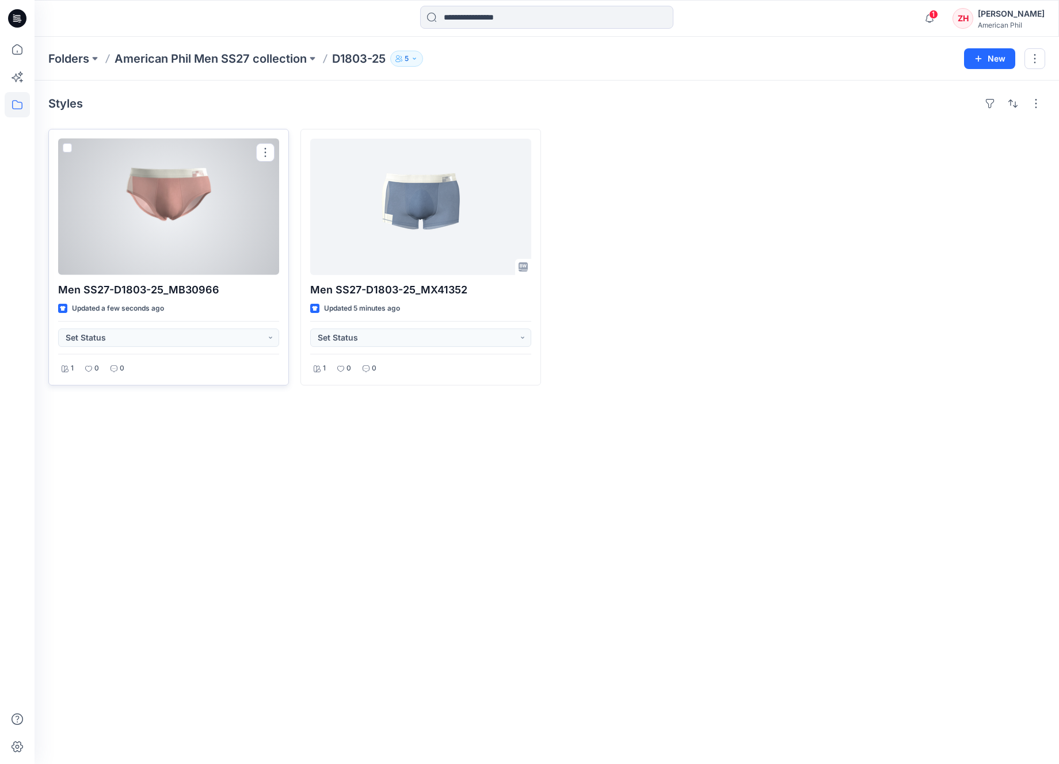
click at [168, 224] on div at bounding box center [168, 207] width 221 height 136
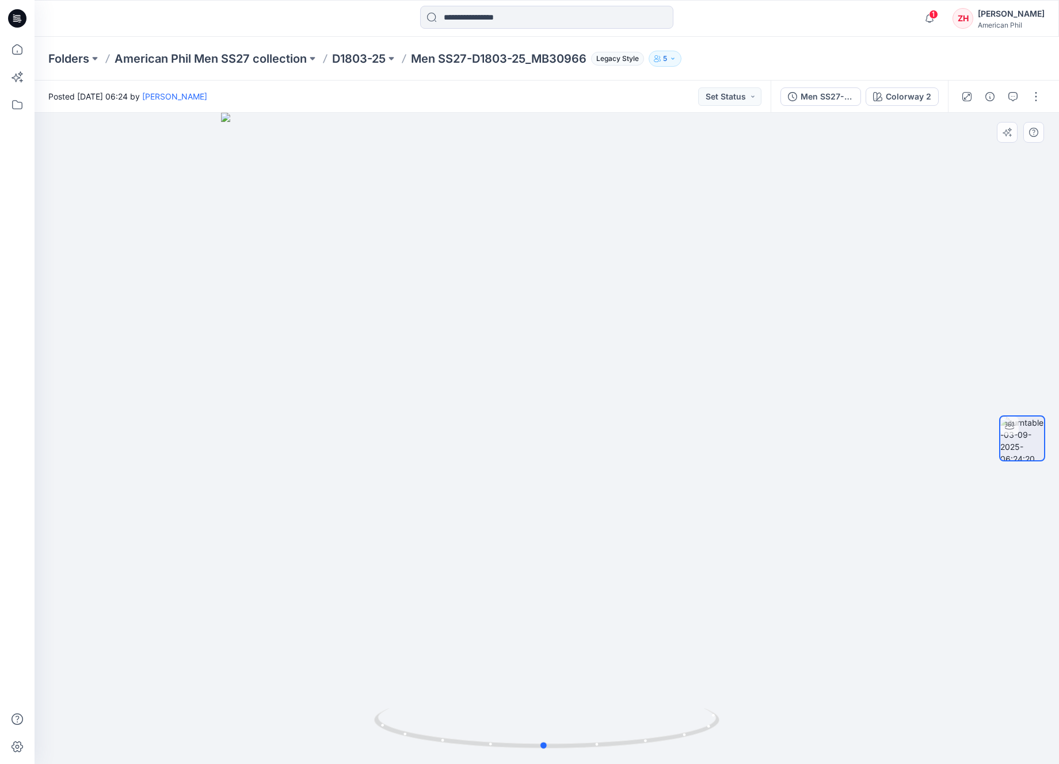
drag, startPoint x: 666, startPoint y: 441, endPoint x: 659, endPoint y: 440, distance: 6.4
click at [663, 440] on div at bounding box center [547, 438] width 1024 height 651
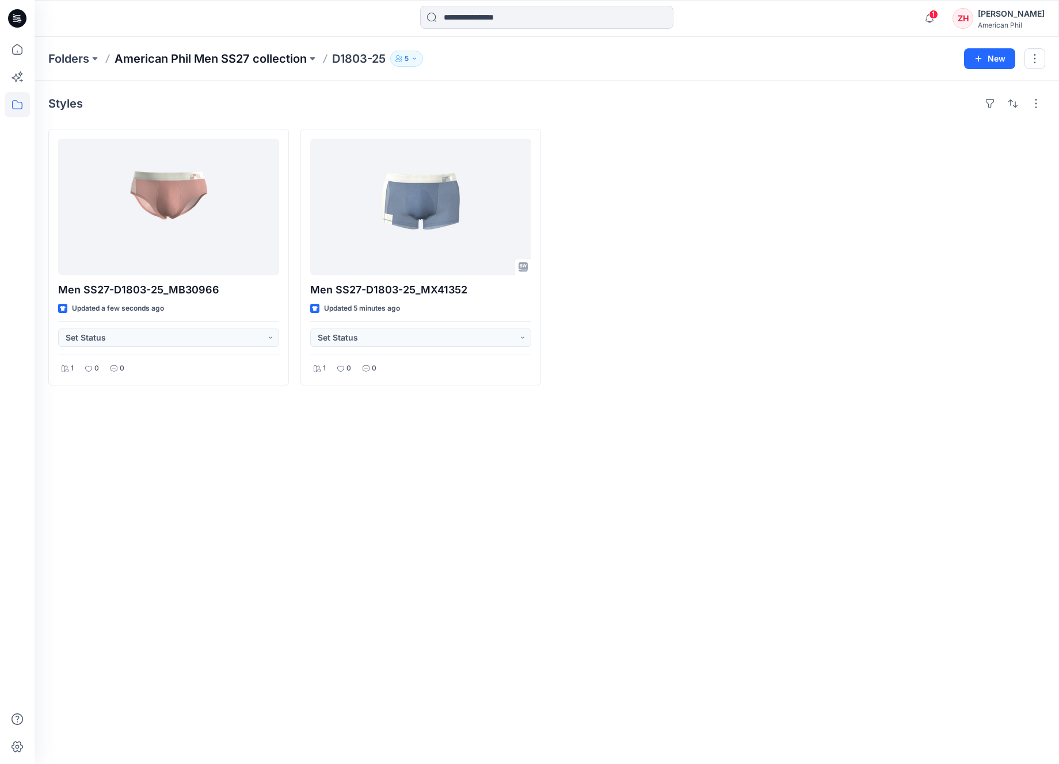
click at [263, 59] on p "American Phil Men SS27 collection" at bounding box center [211, 59] width 192 height 16
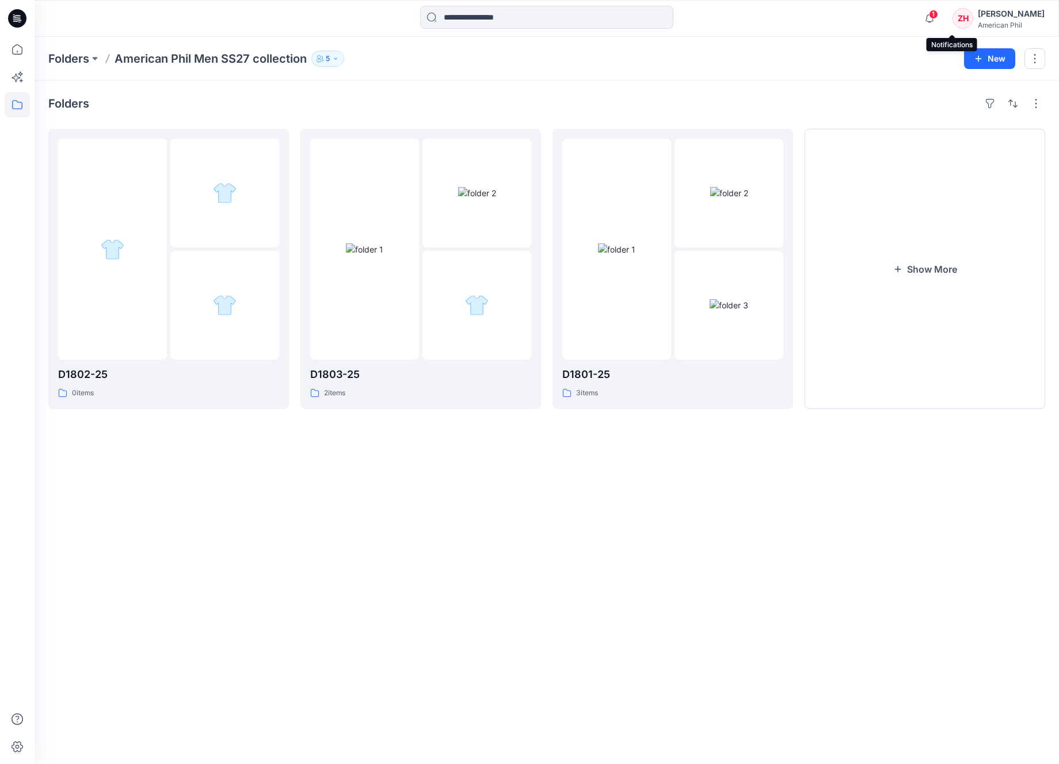
click at [938, 18] on span "1" at bounding box center [933, 14] width 9 height 9
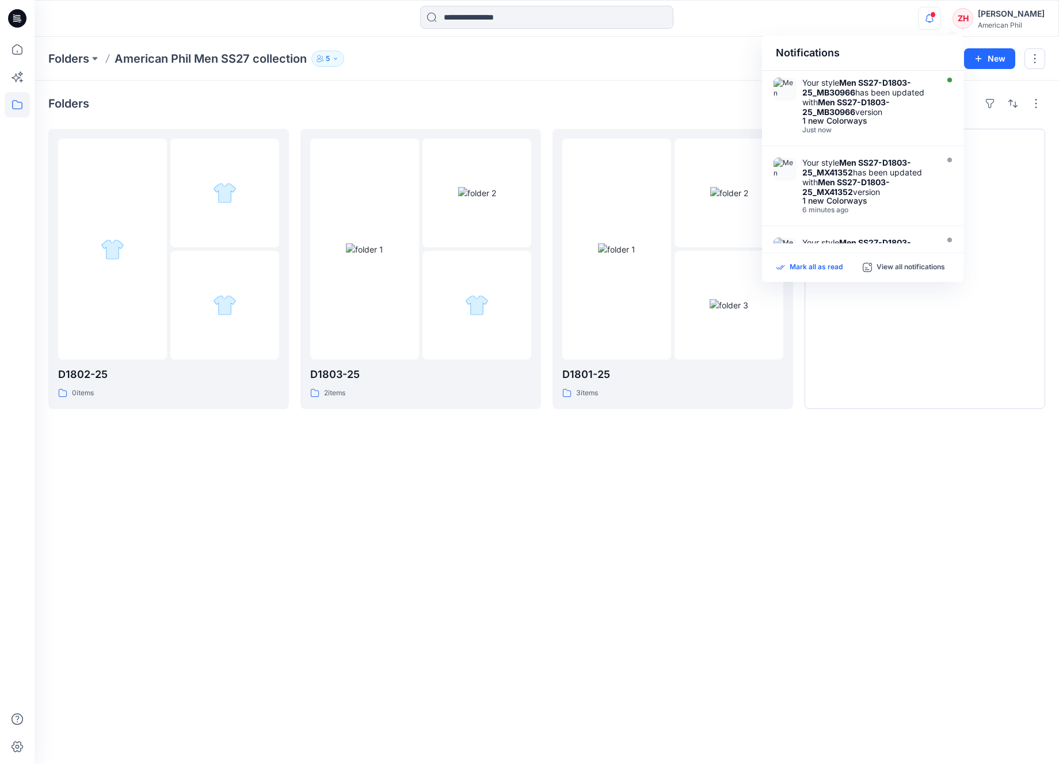
click at [819, 271] on p "Mark all as read" at bounding box center [816, 267] width 53 height 10
click at [704, 55] on div "Folders American Phil Men SS27 collection 5" at bounding box center [501, 59] width 907 height 16
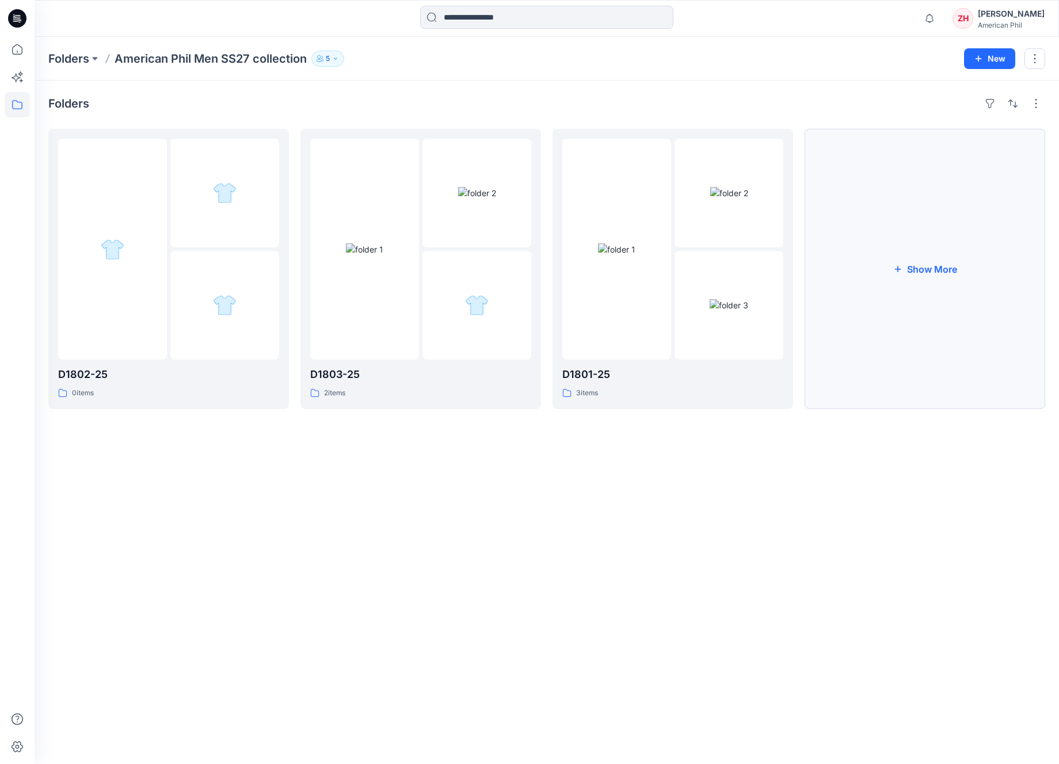
click at [933, 254] on button "Show More" at bounding box center [924, 269] width 241 height 280
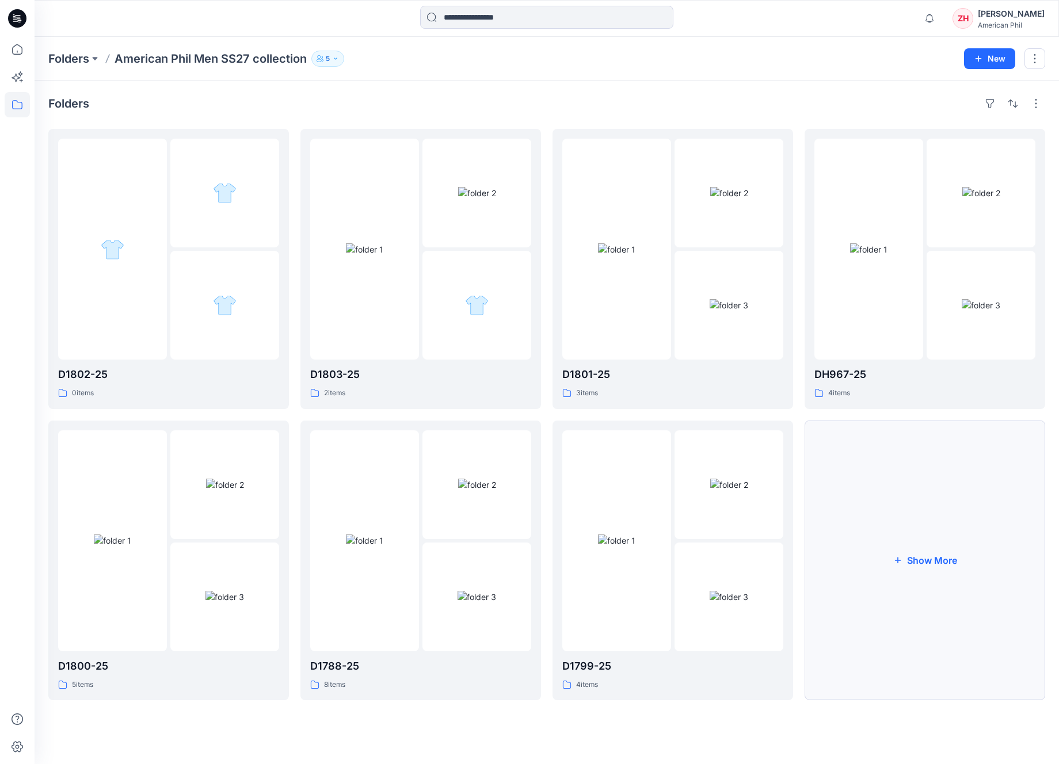
click at [937, 455] on button "Show More" at bounding box center [924, 561] width 241 height 280
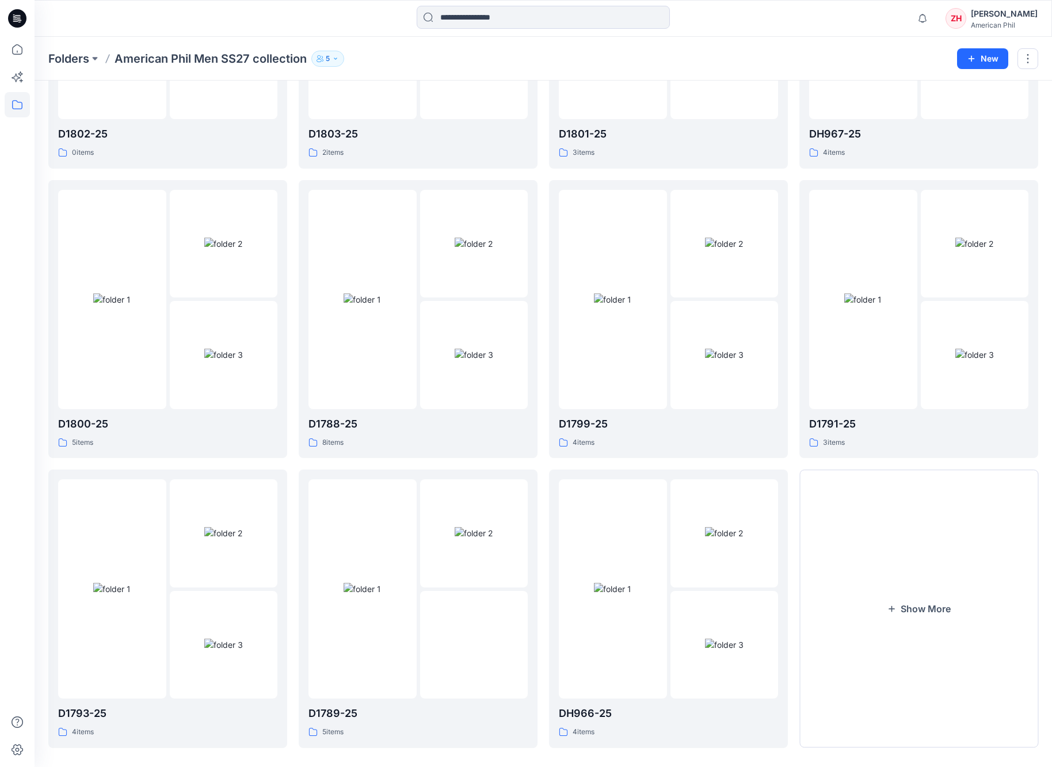
scroll to position [250, 0]
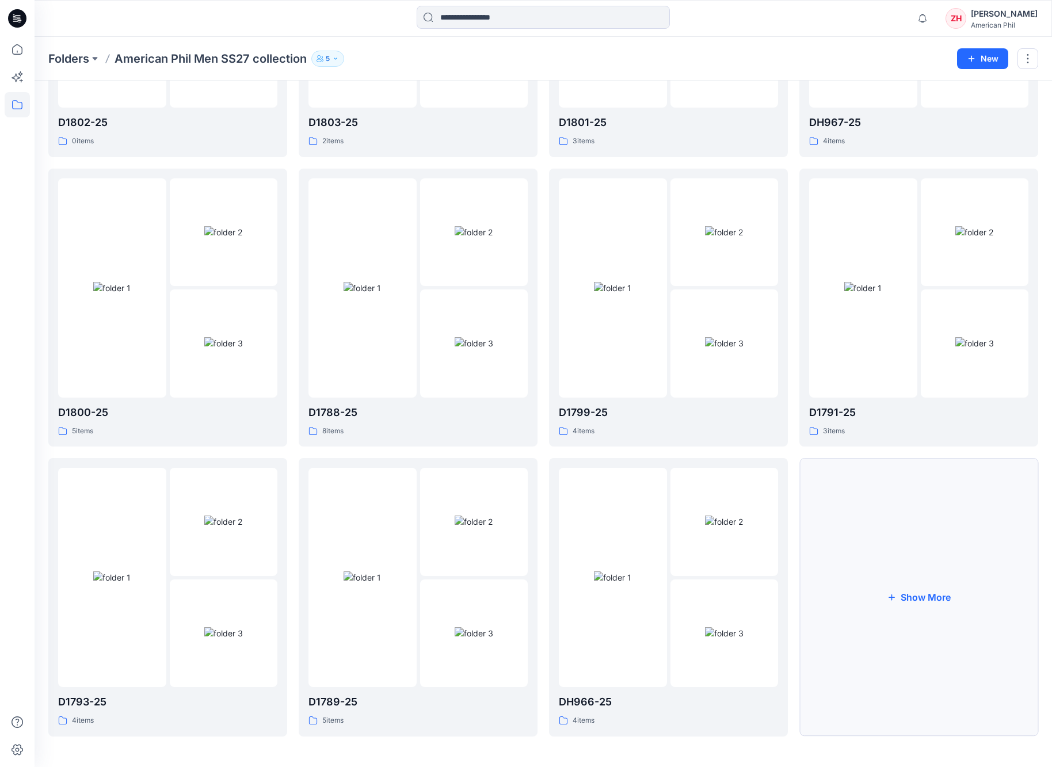
click at [865, 506] on button "Show More" at bounding box center [918, 597] width 239 height 279
click at [870, 525] on button "Show More" at bounding box center [918, 598] width 239 height 279
click at [950, 593] on button "Show More" at bounding box center [918, 599] width 239 height 279
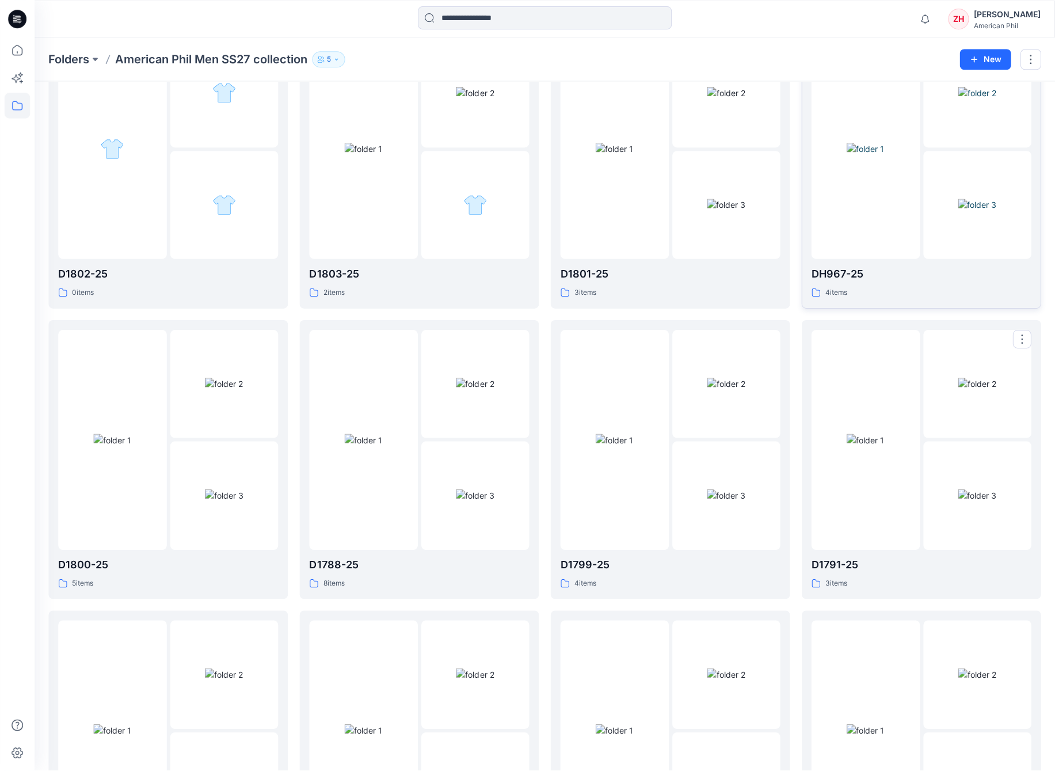
scroll to position [0, 0]
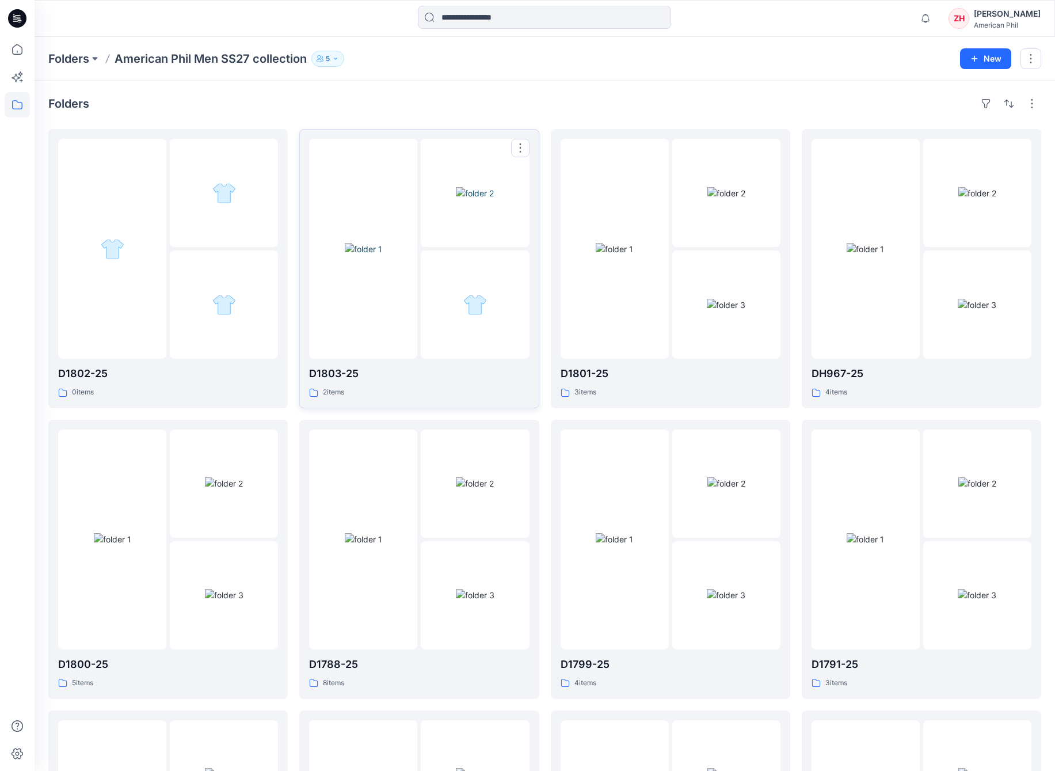
click at [371, 245] on img at bounding box center [363, 249] width 37 height 12
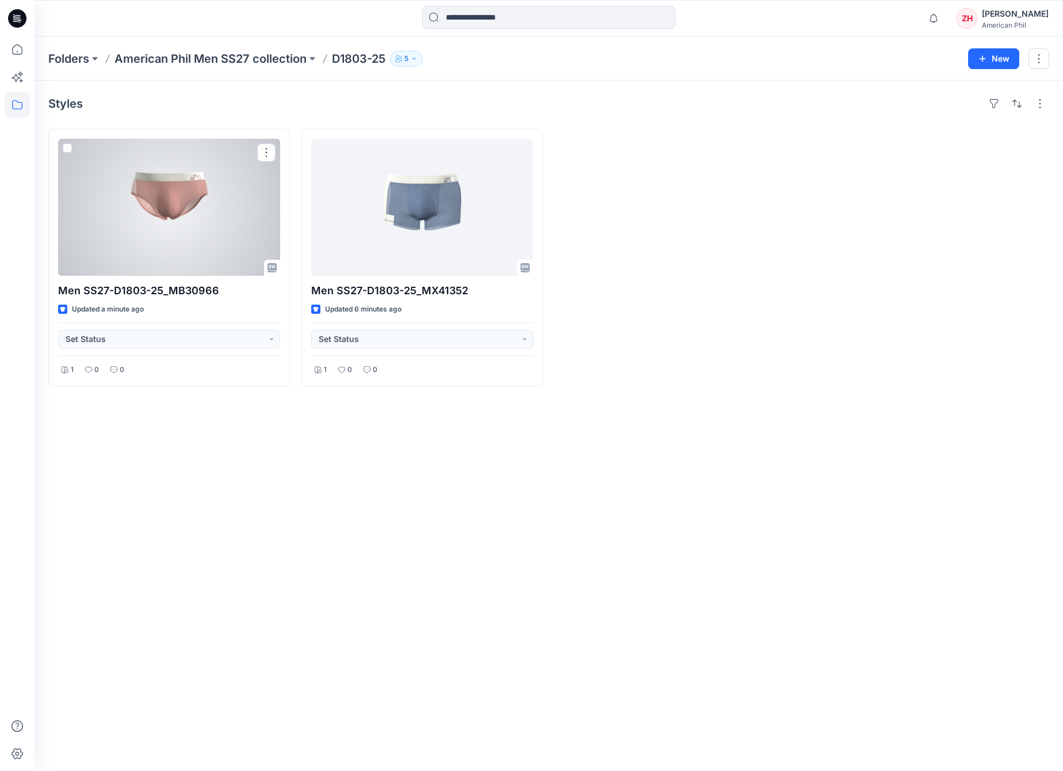
click at [224, 238] on div at bounding box center [169, 207] width 222 height 137
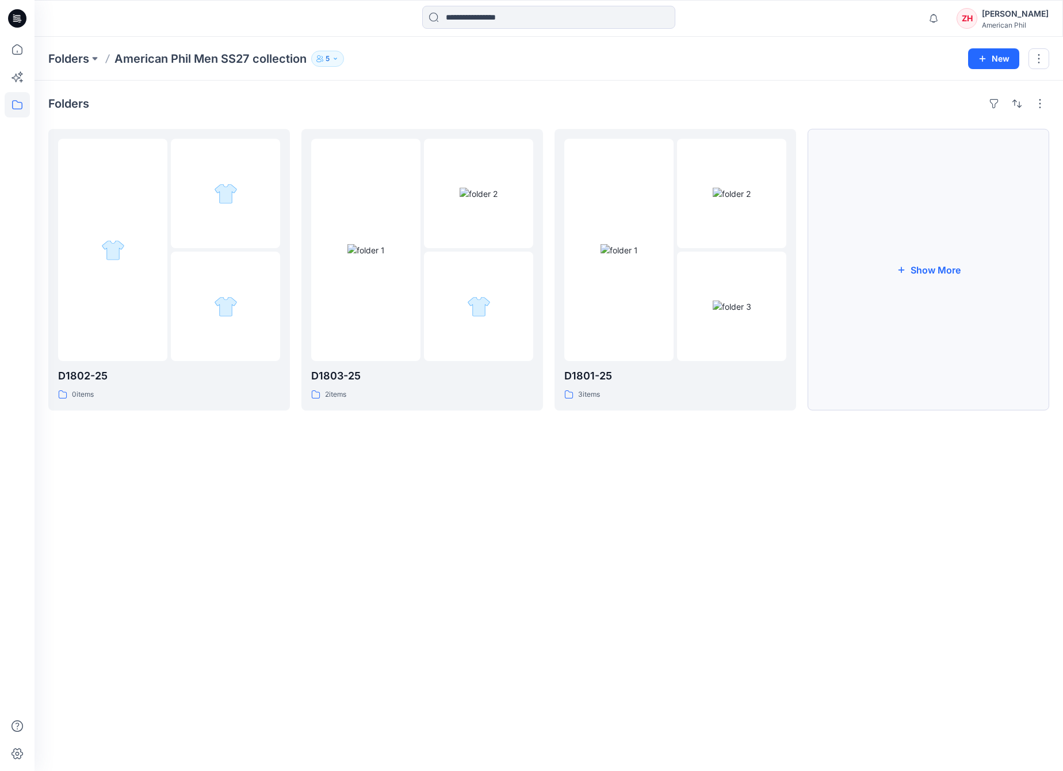
click at [920, 274] on button "Show More" at bounding box center [929, 269] width 242 height 281
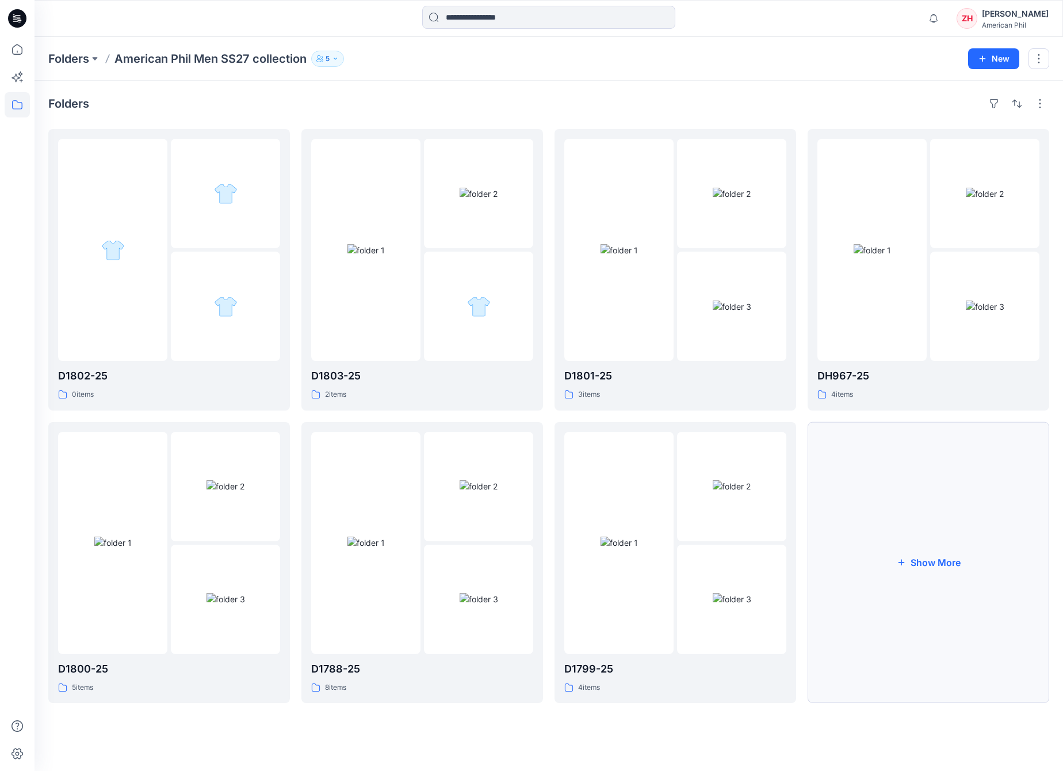
click at [940, 535] on button "Show More" at bounding box center [929, 562] width 242 height 281
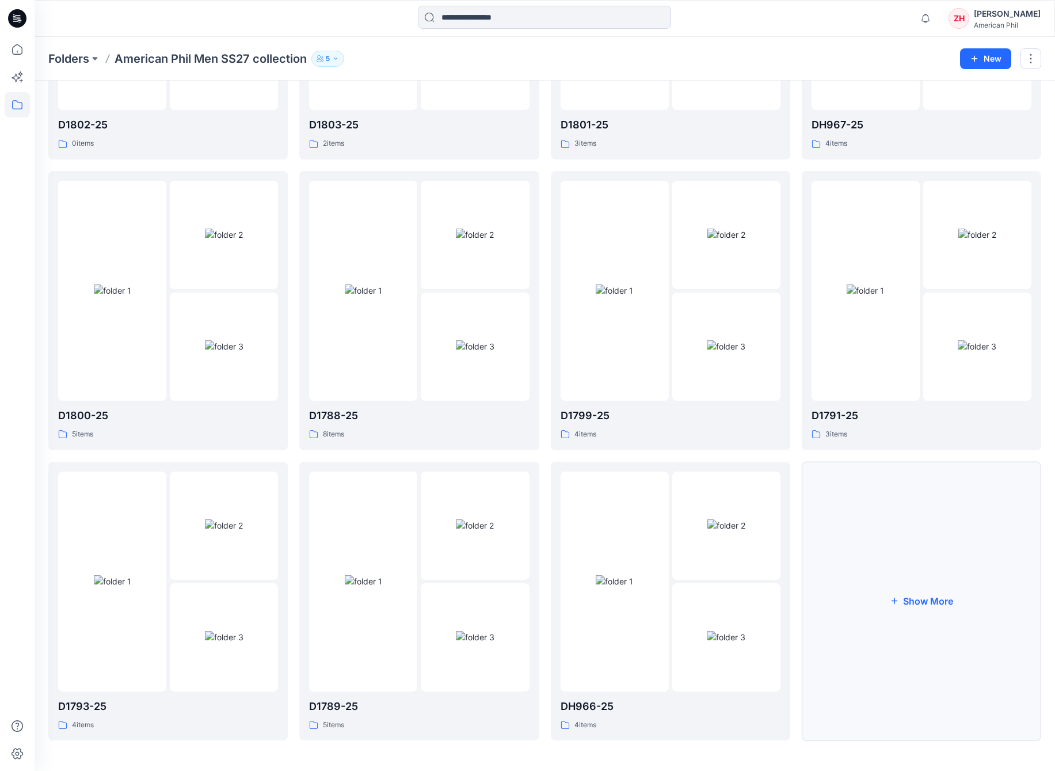
click at [909, 543] on button "Show More" at bounding box center [921, 601] width 239 height 279
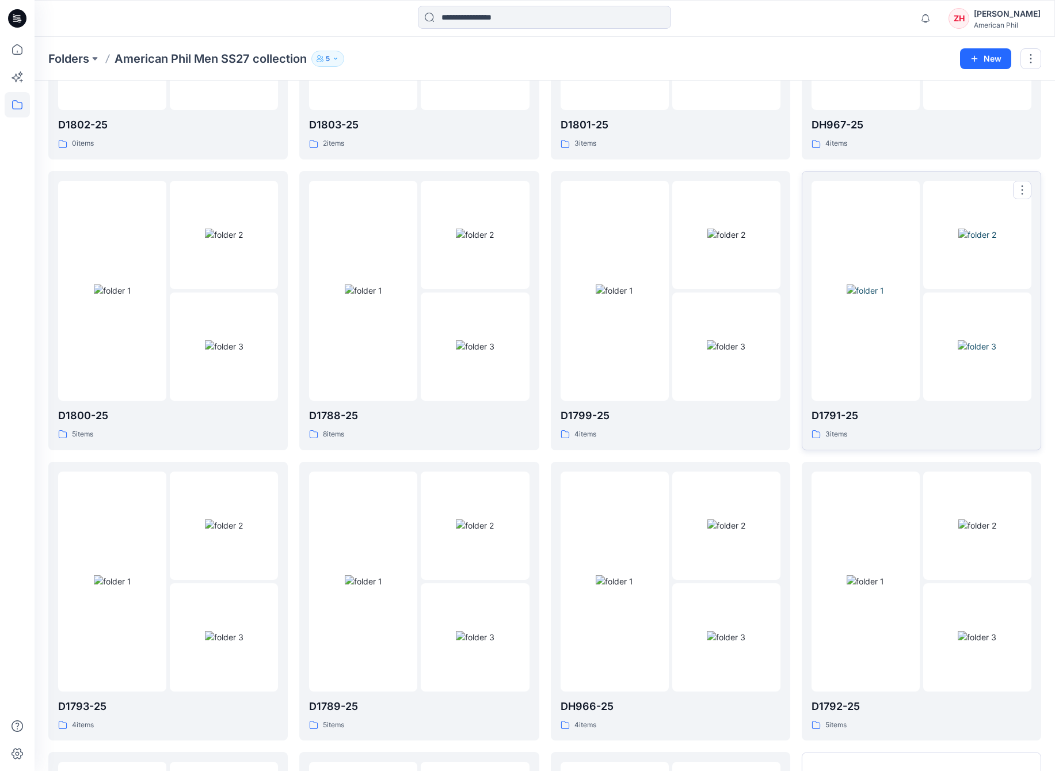
scroll to position [539, 0]
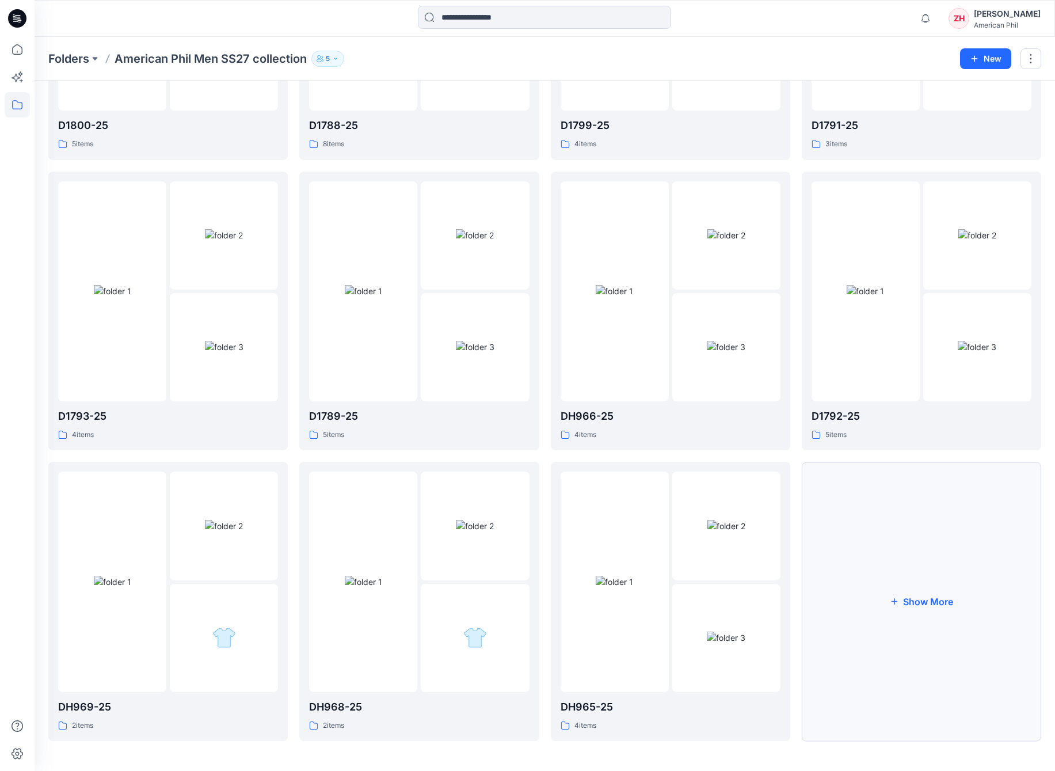
click at [903, 534] on button "Show More" at bounding box center [921, 601] width 239 height 279
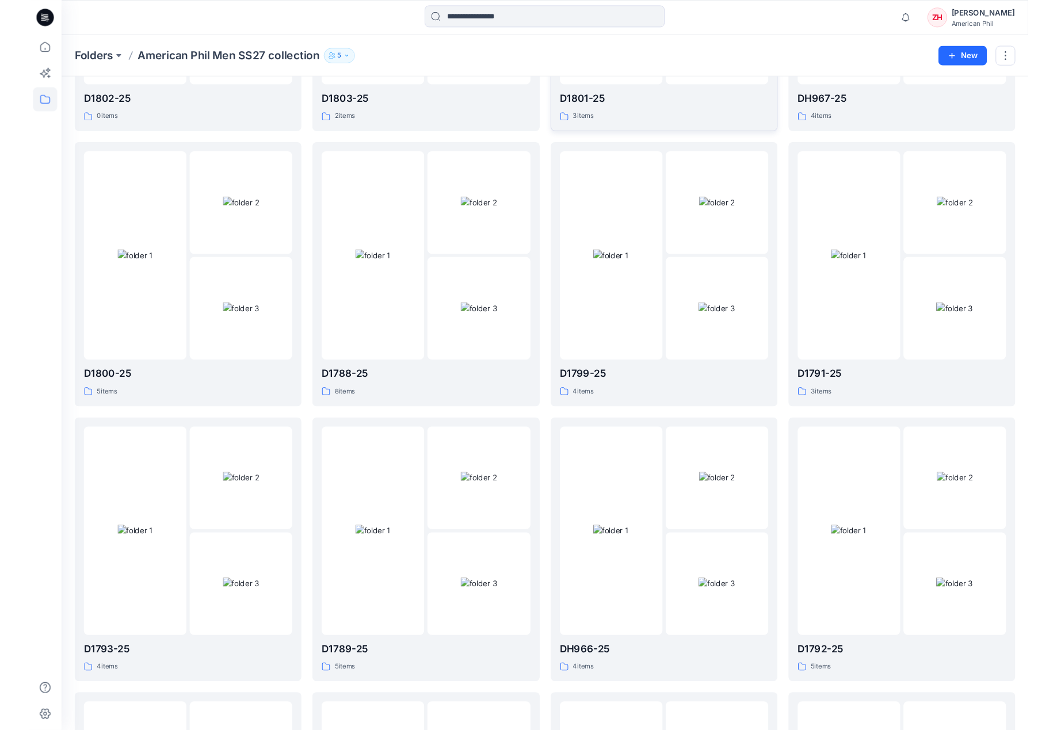
scroll to position [0, 0]
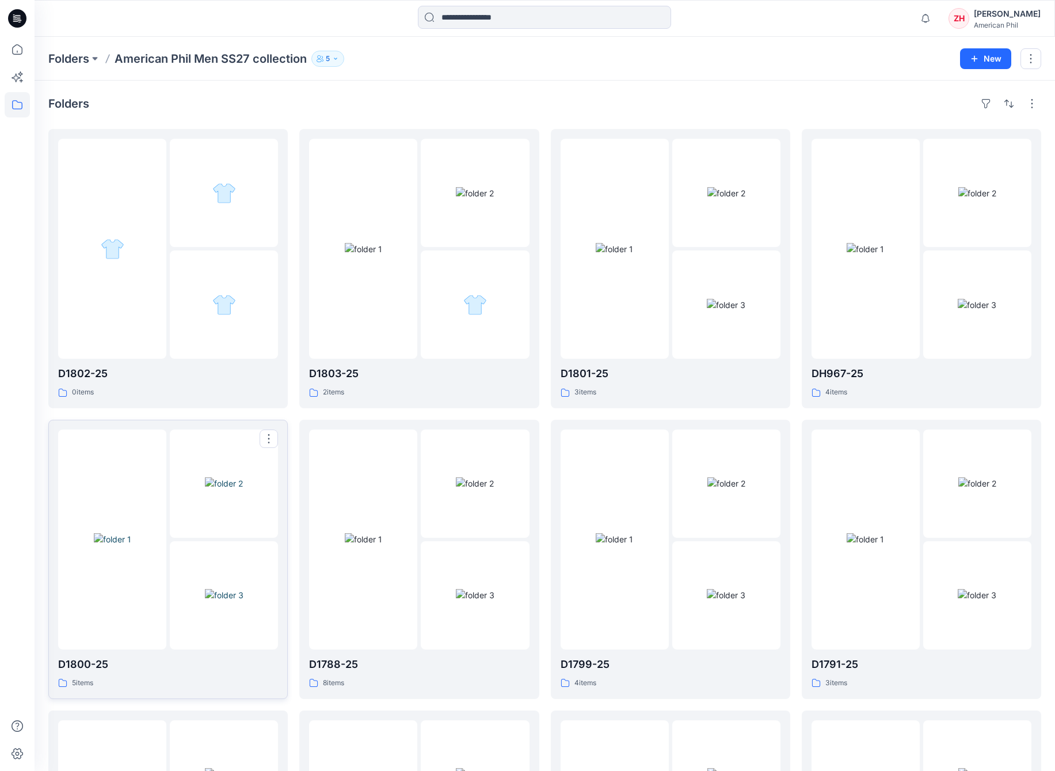
click at [102, 533] on img at bounding box center [112, 539] width 37 height 12
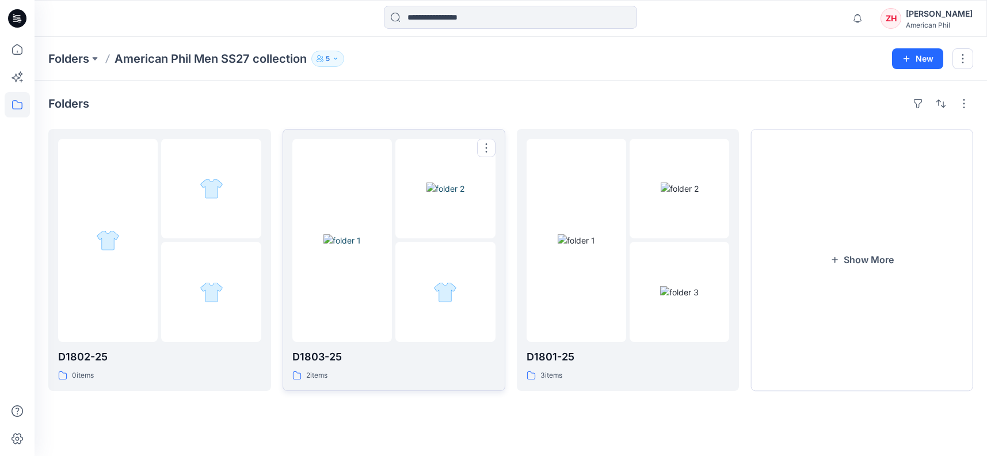
click at [365, 154] on div at bounding box center [342, 240] width 100 height 203
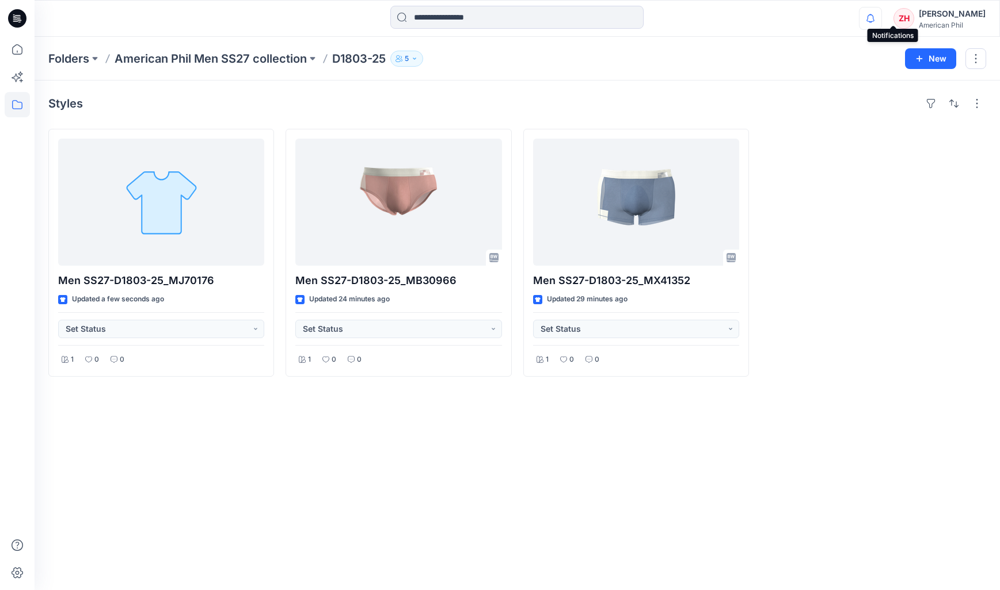
click at [881, 18] on icon "button" at bounding box center [870, 18] width 22 height 23
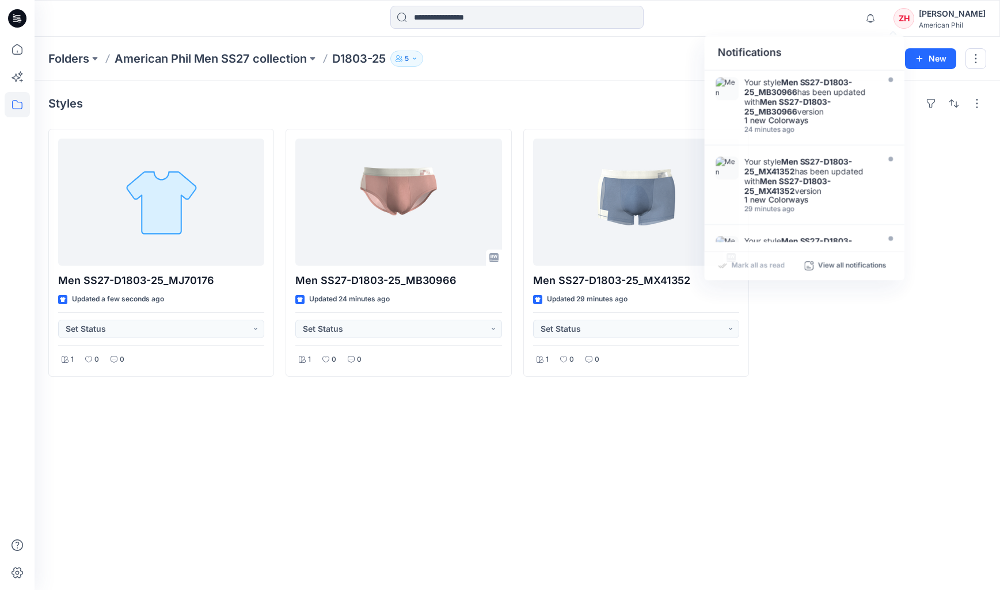
click at [827, 24] on div "Notifications Your style Men SS27-D1803-25_MB30966 has been updated with Men SS…" at bounding box center [517, 18] width 964 height 25
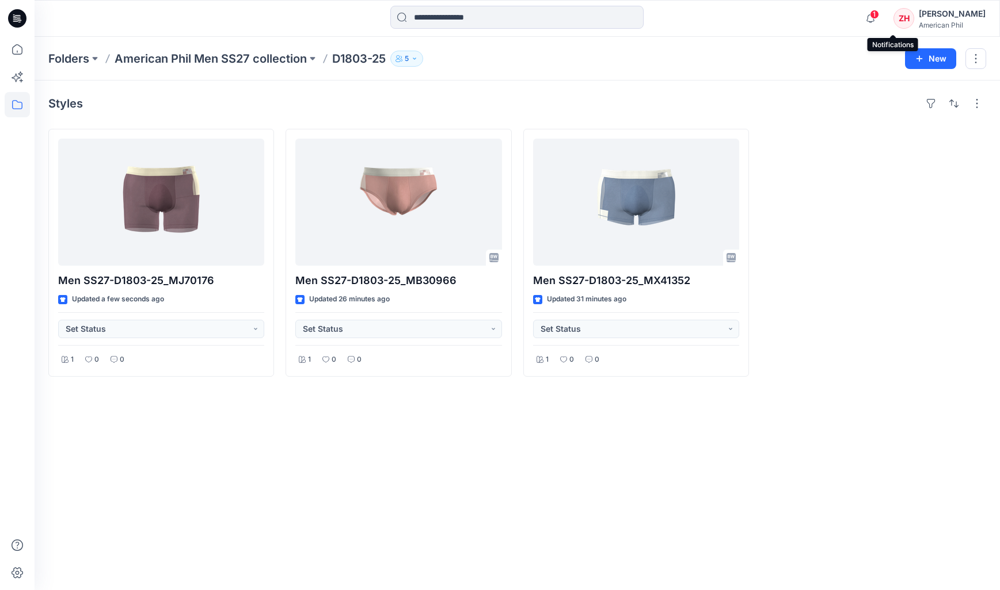
click at [879, 18] on span "1" at bounding box center [874, 14] width 9 height 9
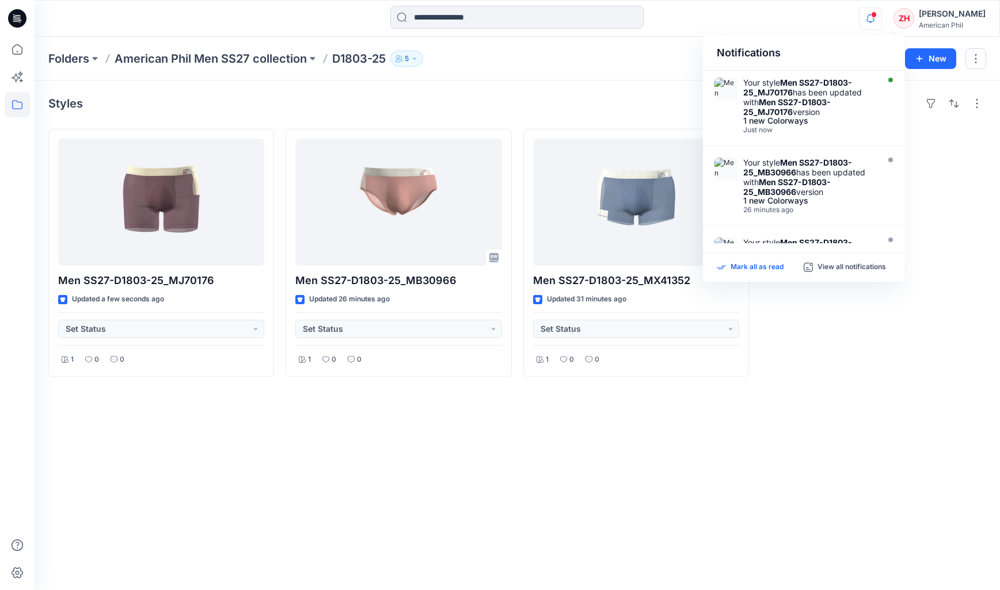
click at [731, 269] on p "Mark all as read" at bounding box center [756, 267] width 53 height 10
click at [847, 20] on div "Notifications Your style Men SS27-D1803-25_MJ70176 has been updated with Men SS…" at bounding box center [517, 18] width 964 height 25
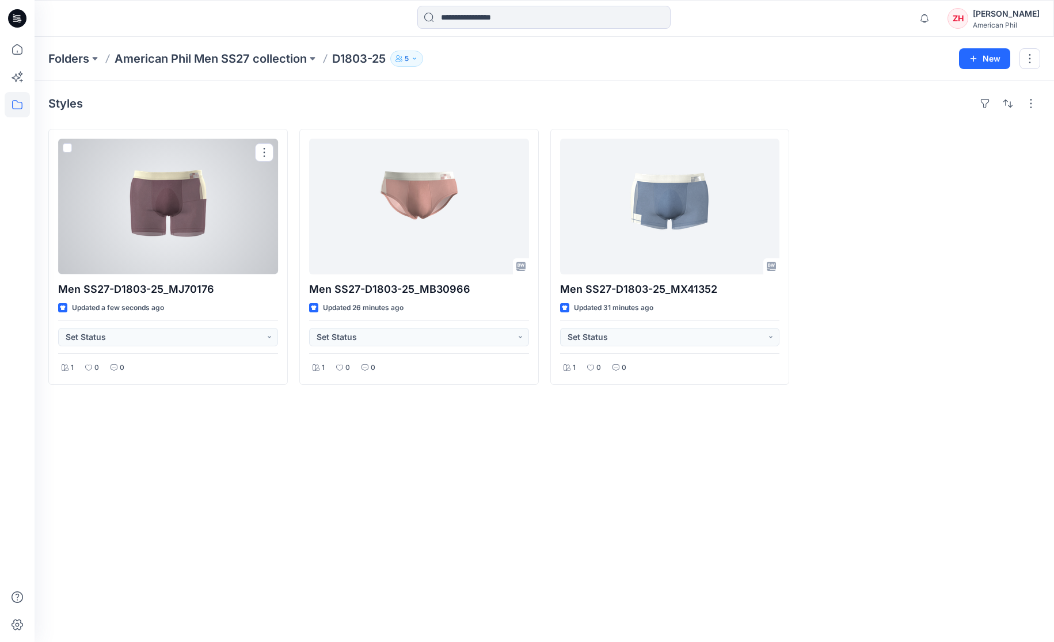
click at [235, 208] on div at bounding box center [168, 207] width 220 height 136
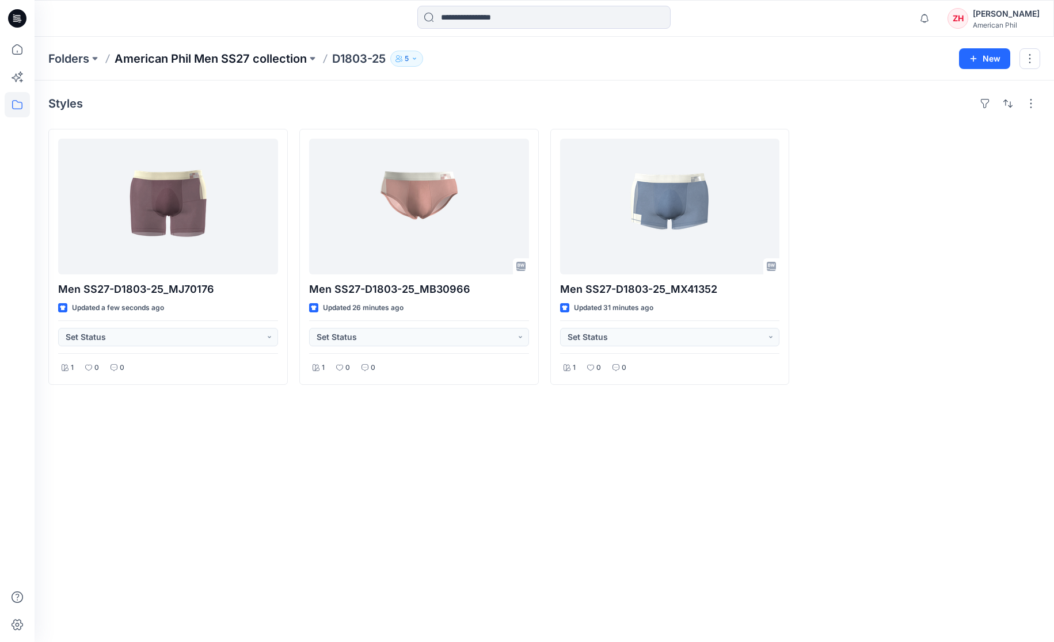
click at [236, 59] on p "American Phil Men SS27 collection" at bounding box center [211, 59] width 192 height 16
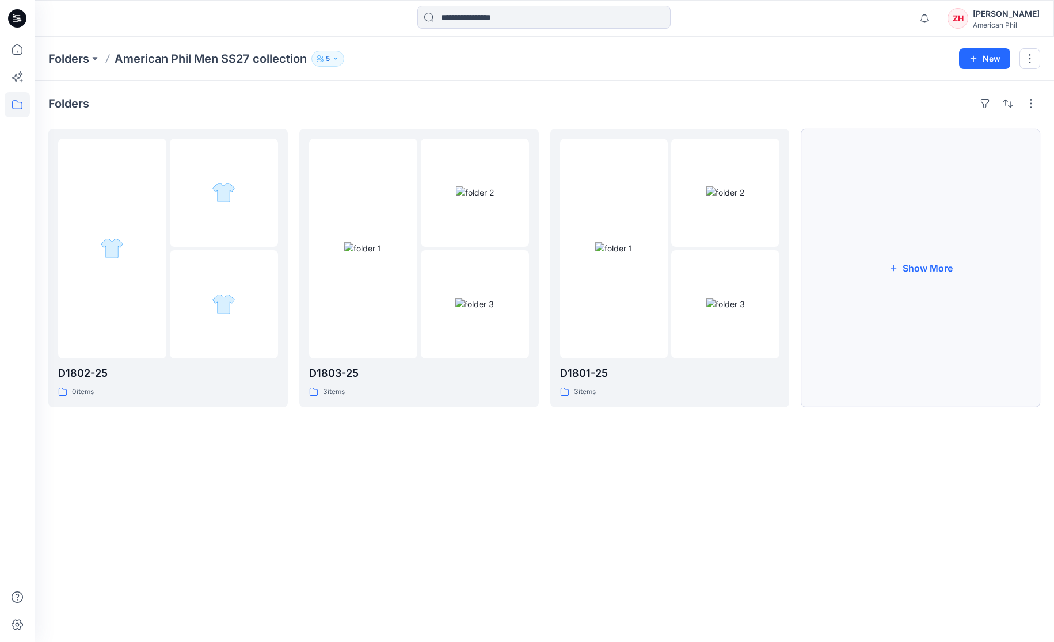
click at [897, 256] on button "Show More" at bounding box center [919, 268] width 239 height 279
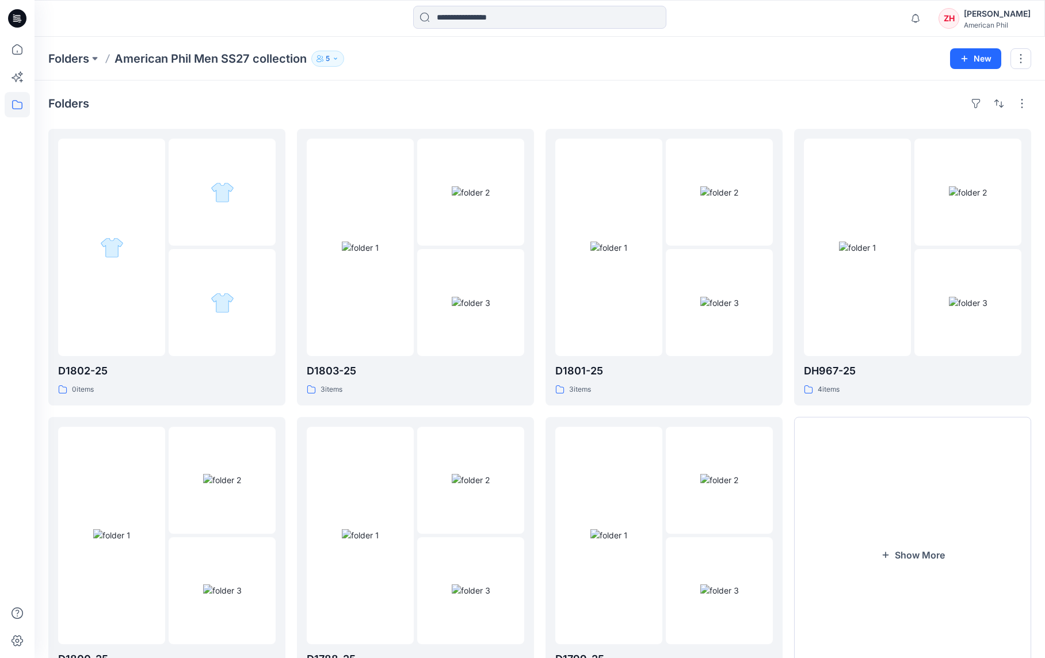
click at [379, 10] on div at bounding box center [539, 18] width 505 height 25
